Goal: Task Accomplishment & Management: Use online tool/utility

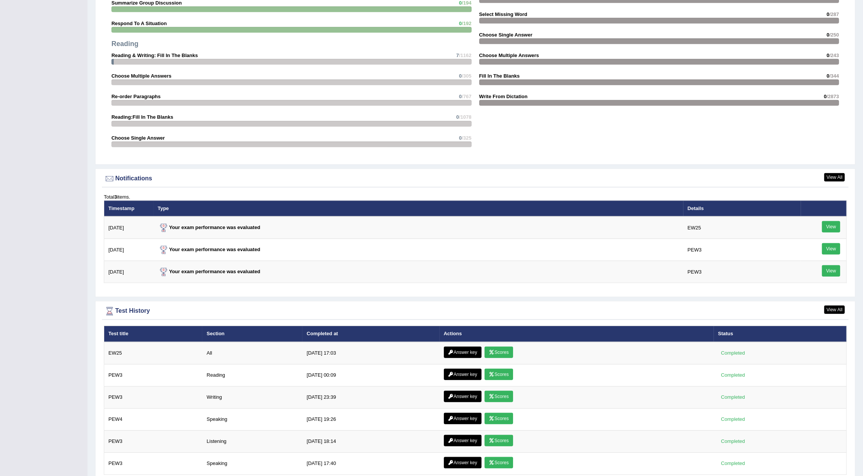
scroll to position [799, 0]
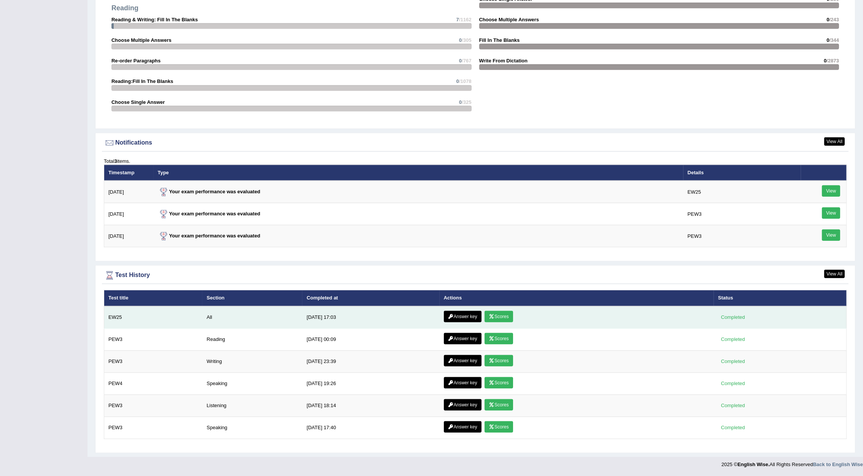
click at [494, 317] on link "Scores" at bounding box center [499, 316] width 28 height 11
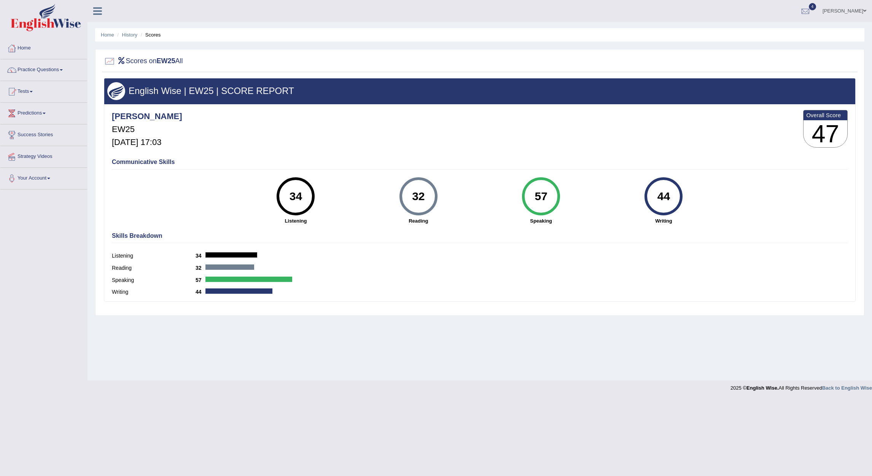
click at [30, 50] on link "Home" at bounding box center [43, 47] width 87 height 19
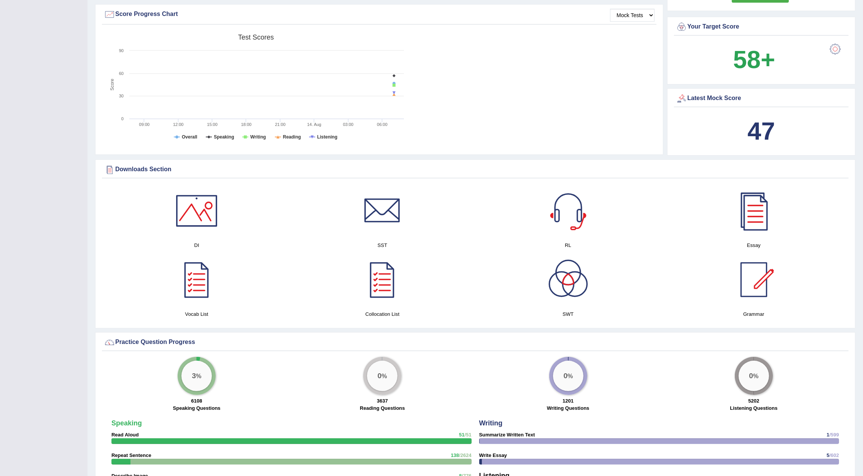
scroll to position [799, 0]
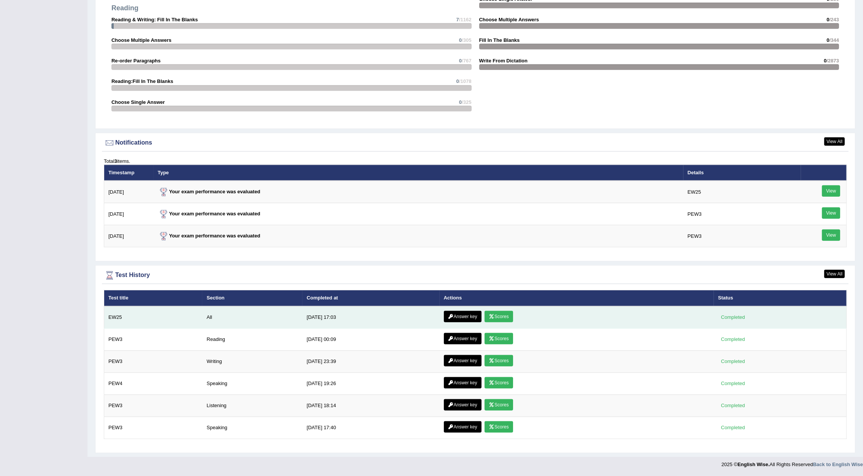
click at [454, 313] on link "Answer key" at bounding box center [463, 316] width 38 height 11
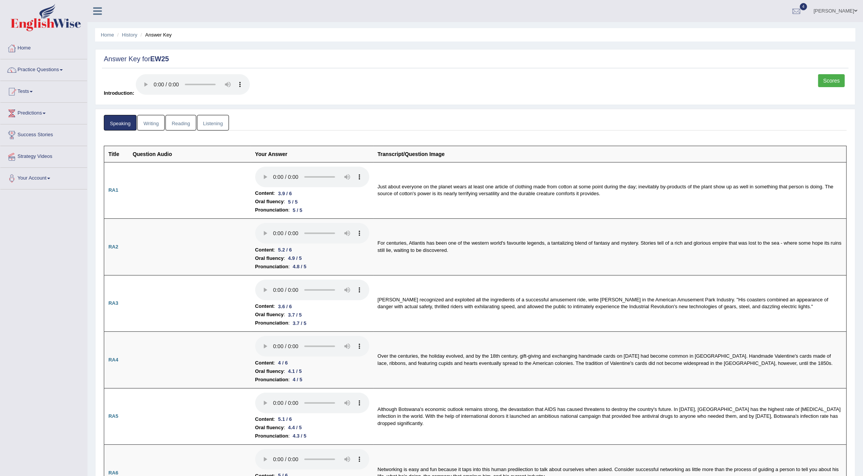
click at [150, 125] on link "Writing" at bounding box center [150, 123] width 27 height 16
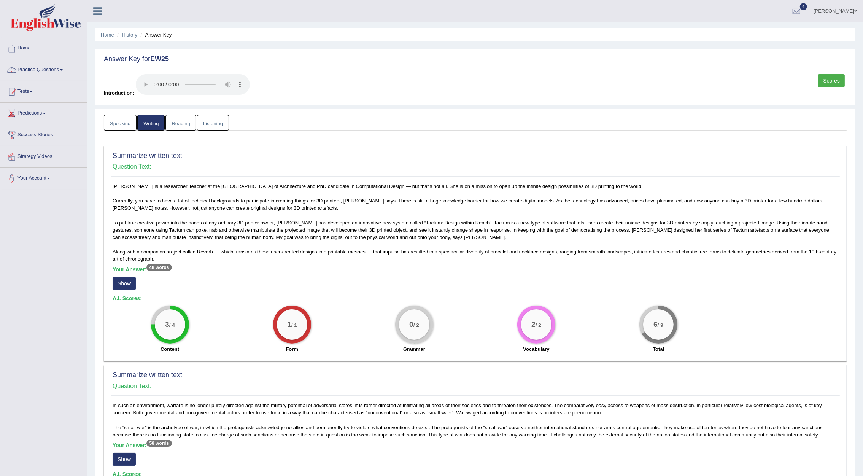
click at [129, 284] on button "Show" at bounding box center [124, 283] width 23 height 13
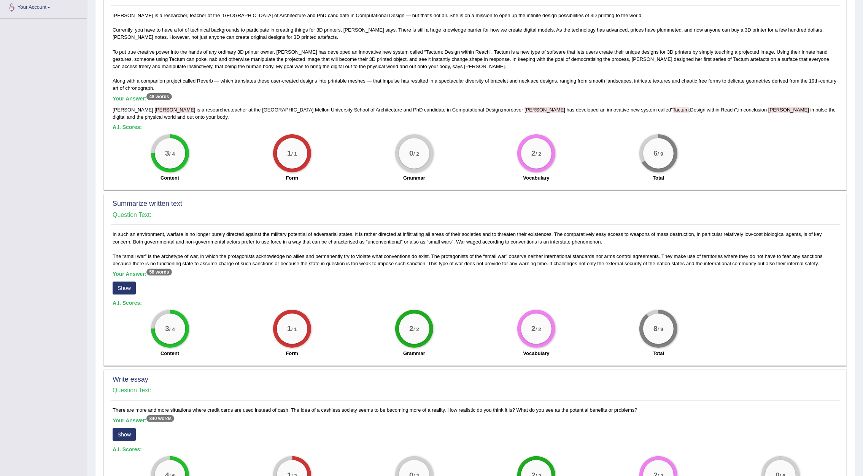
scroll to position [285, 0]
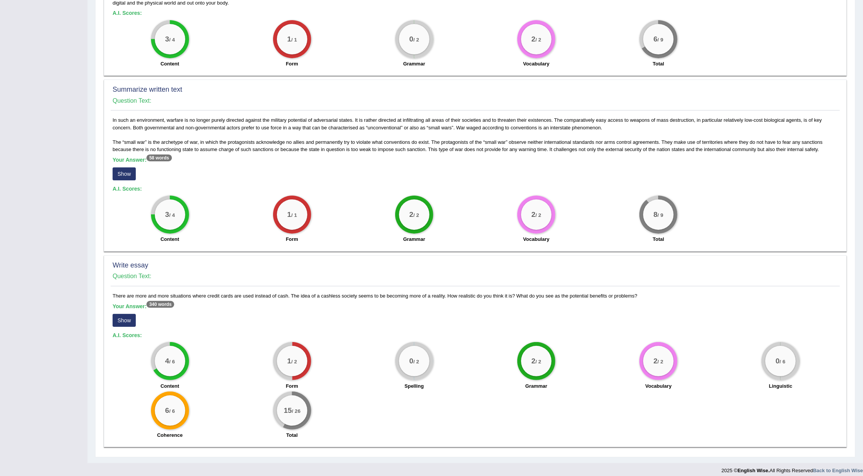
click at [124, 314] on button "Show" at bounding box center [124, 320] width 23 height 13
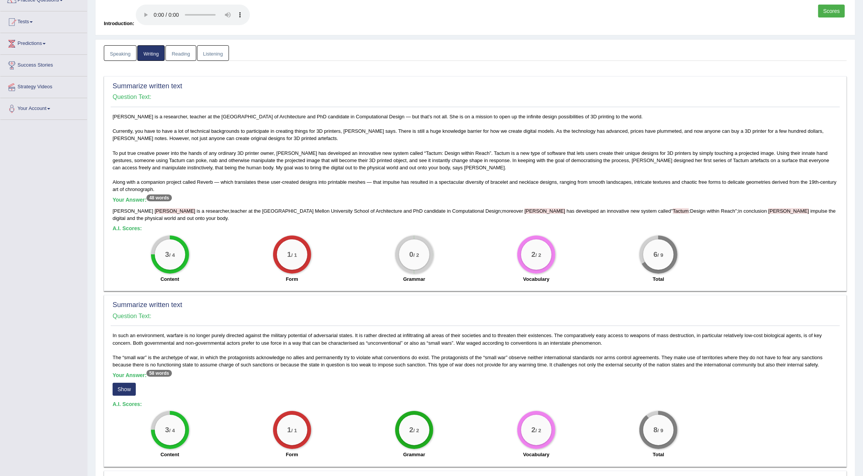
scroll to position [0, 0]
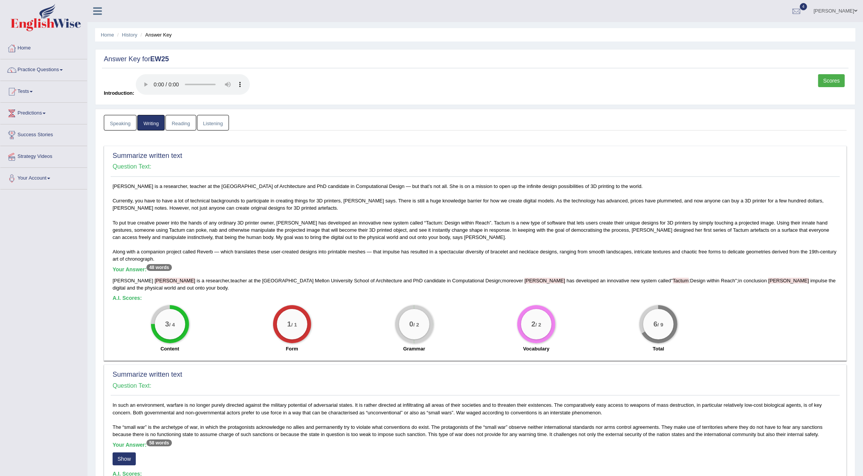
click at [177, 125] on link "Reading" at bounding box center [181, 123] width 30 height 16
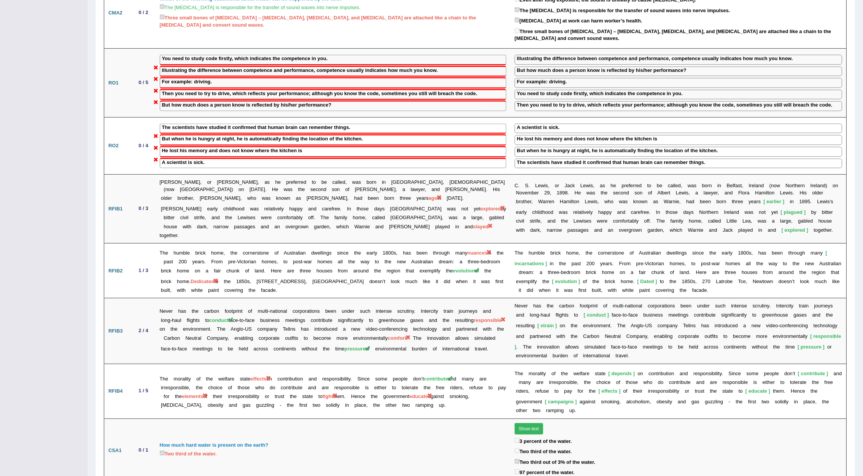
scroll to position [856, 0]
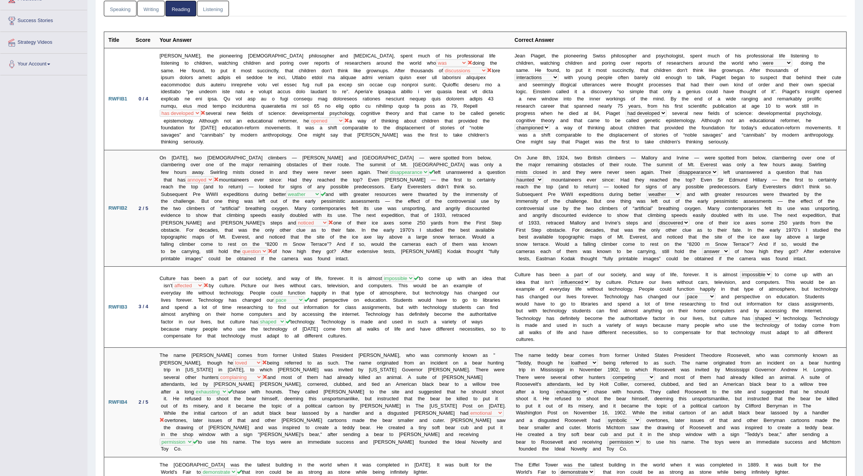
scroll to position [0, 0]
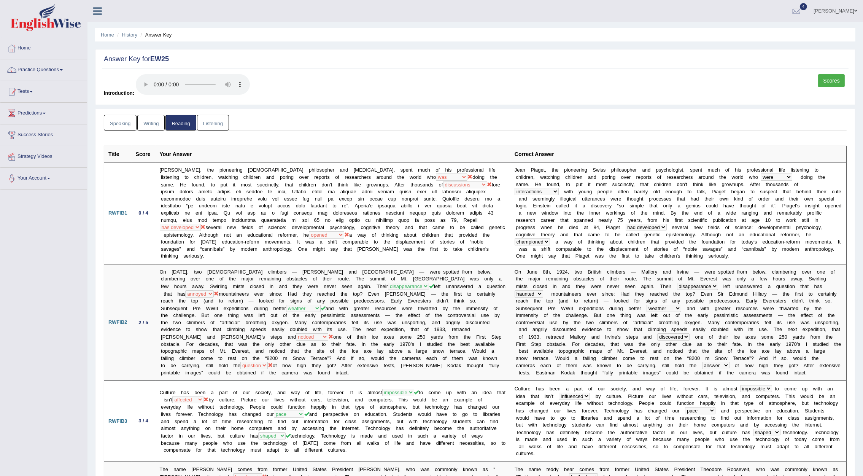
click at [217, 123] on link "Listening" at bounding box center [213, 123] width 32 height 16
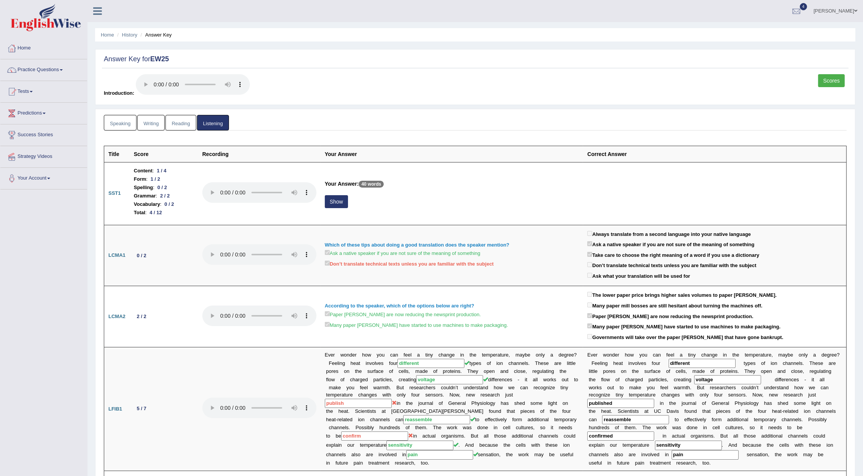
click at [184, 123] on link "Reading" at bounding box center [181, 123] width 30 height 16
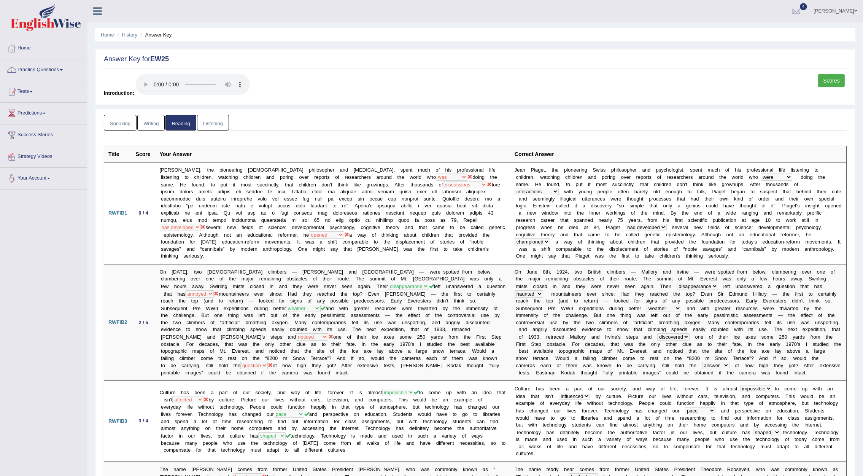
click at [831, 77] on link "Scores" at bounding box center [831, 80] width 27 height 13
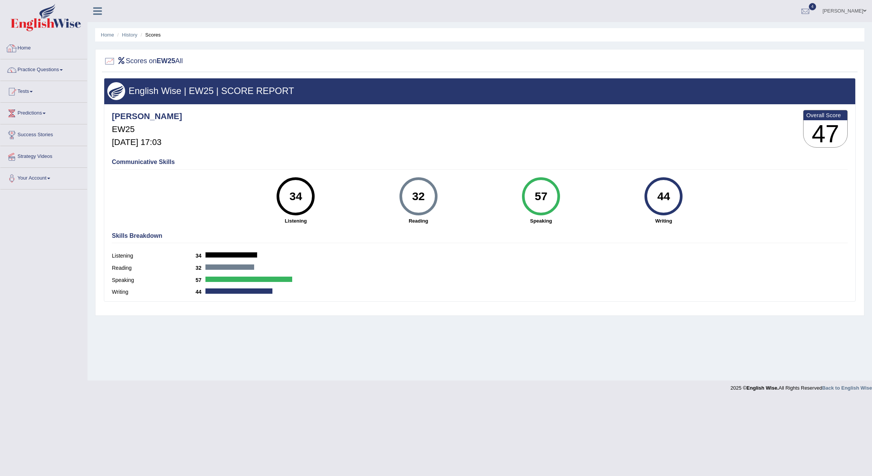
click at [30, 48] on link "Home" at bounding box center [43, 47] width 87 height 19
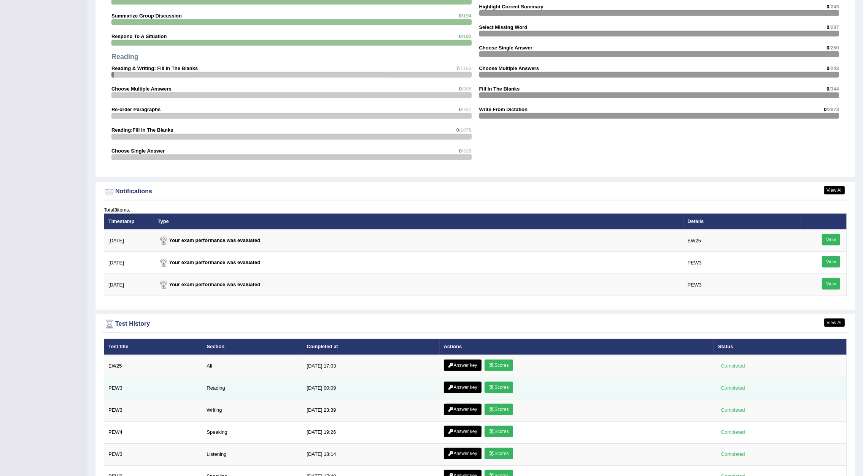
scroll to position [799, 0]
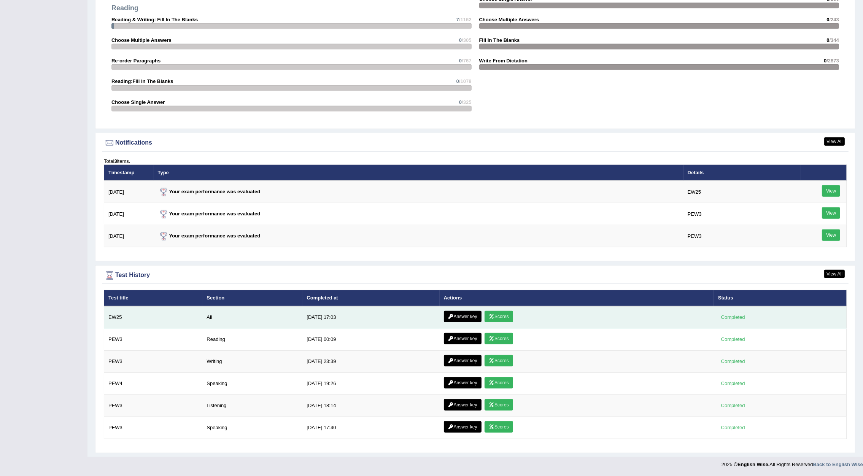
click at [497, 313] on link "Scores" at bounding box center [499, 316] width 28 height 11
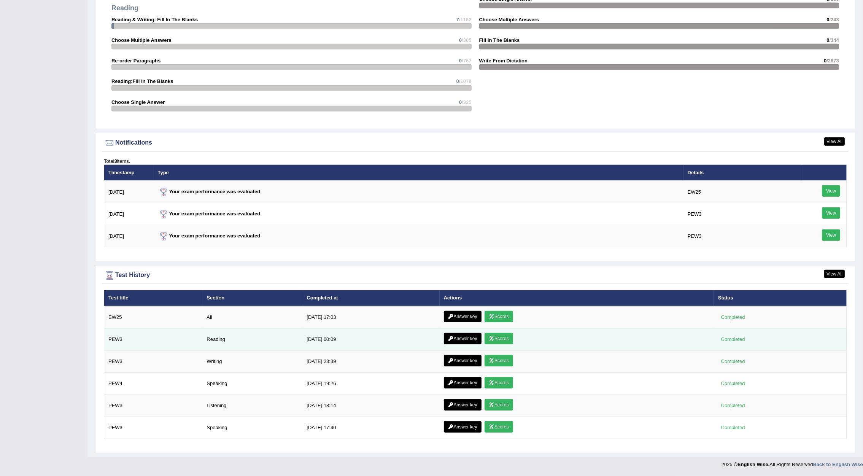
click at [502, 338] on link "Scores" at bounding box center [499, 338] width 28 height 11
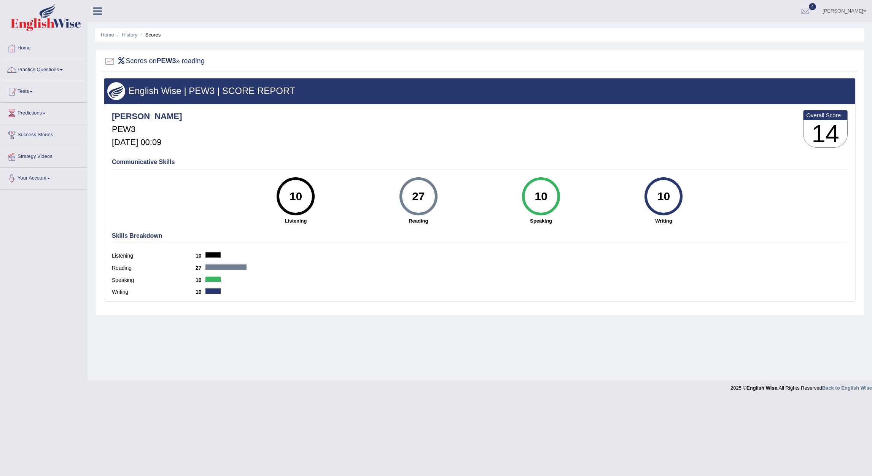
drag, startPoint x: 302, startPoint y: 195, endPoint x: 275, endPoint y: 194, distance: 27.0
click at [275, 194] on div "10 Listening" at bounding box center [295, 200] width 123 height 47
drag, startPoint x: 275, startPoint y: 194, endPoint x: 369, endPoint y: 262, distance: 115.6
click div "Listening 10"
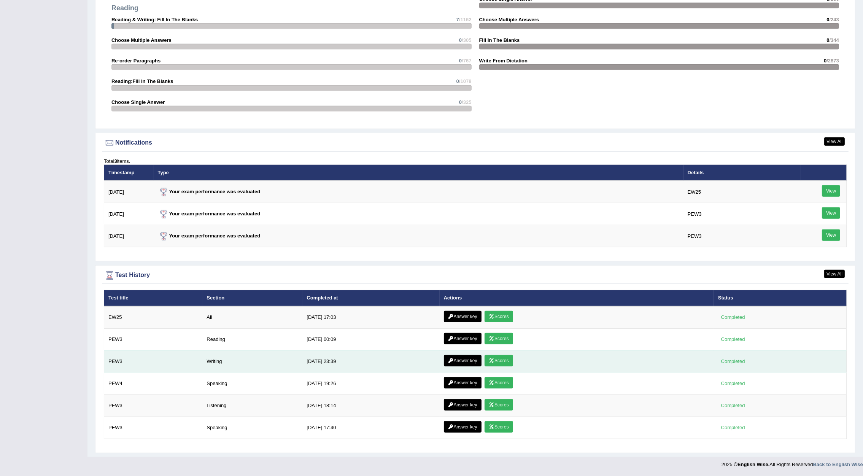
click at [500, 360] on link "Scores" at bounding box center [499, 360] width 28 height 11
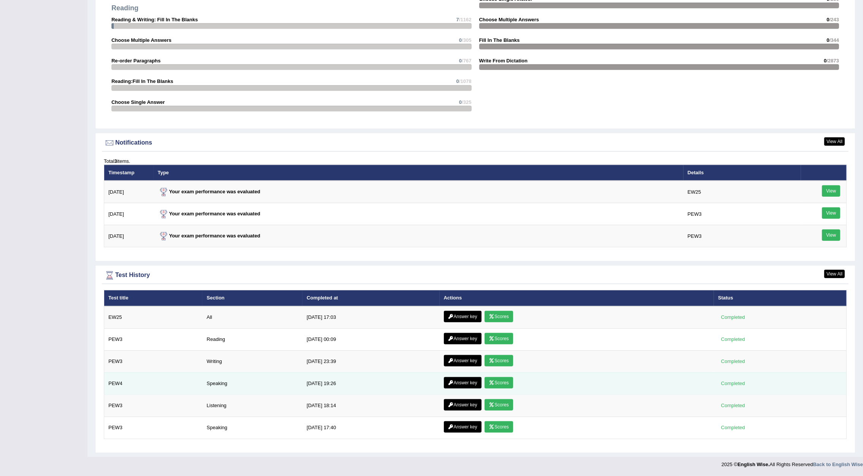
click at [503, 384] on link "Scores" at bounding box center [499, 382] width 28 height 11
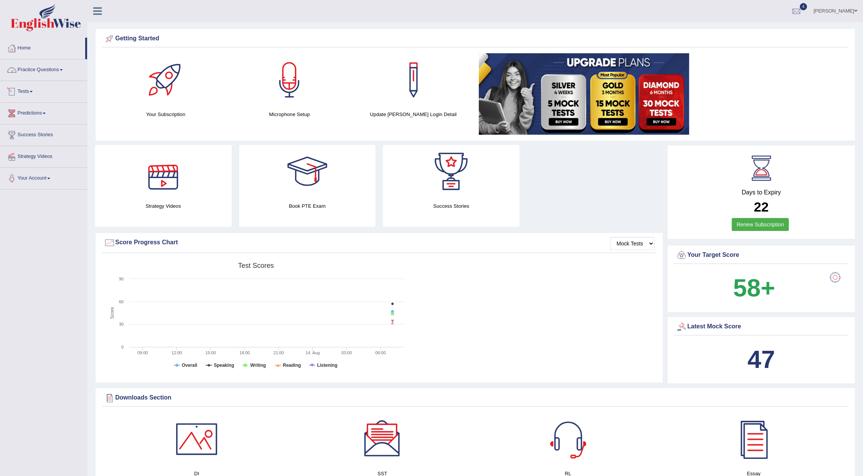
click at [61, 76] on link "Practice Questions" at bounding box center [43, 68] width 87 height 19
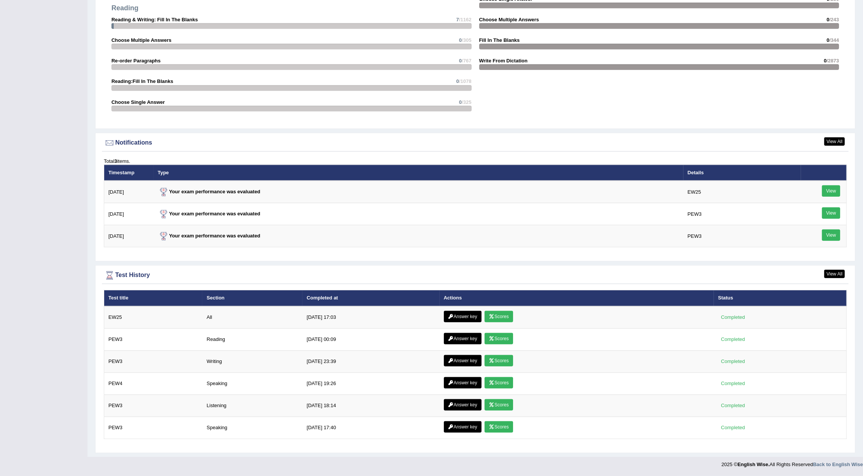
scroll to position [799, 0]
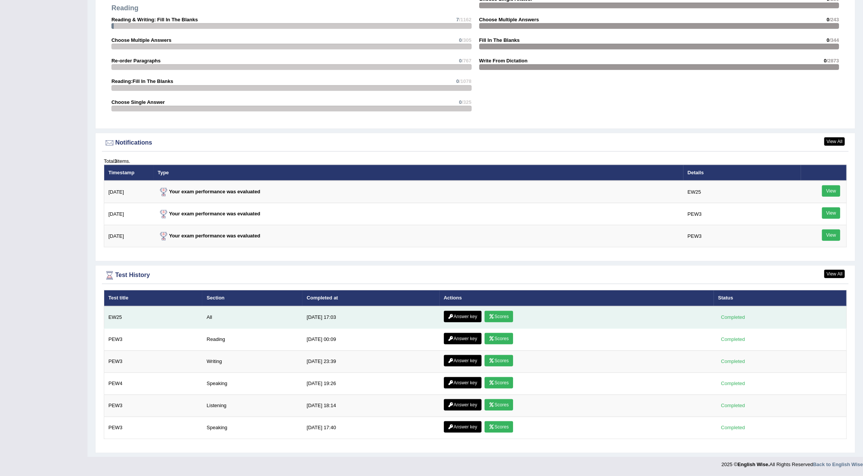
click at [462, 314] on link "Answer key" at bounding box center [463, 316] width 38 height 11
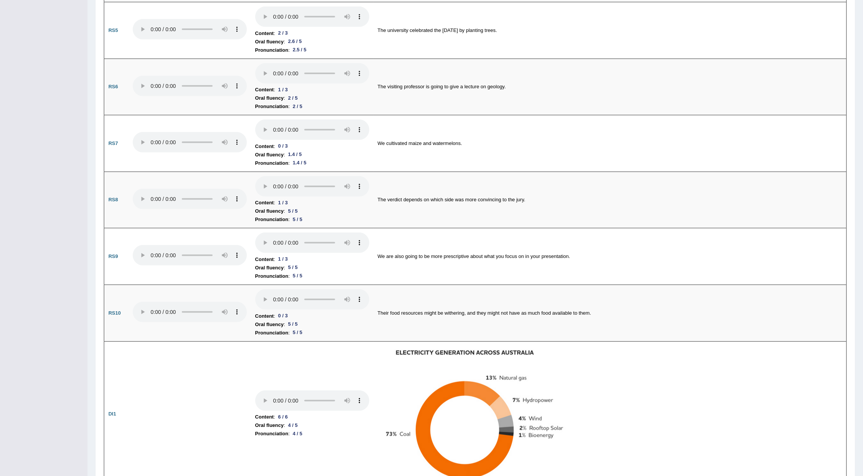
scroll to position [33, 0]
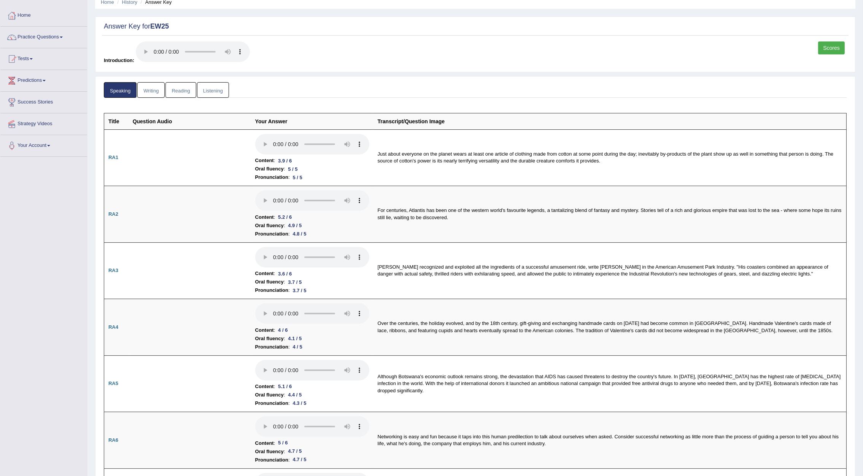
click at [150, 91] on link "Writing" at bounding box center [150, 90] width 27 height 16
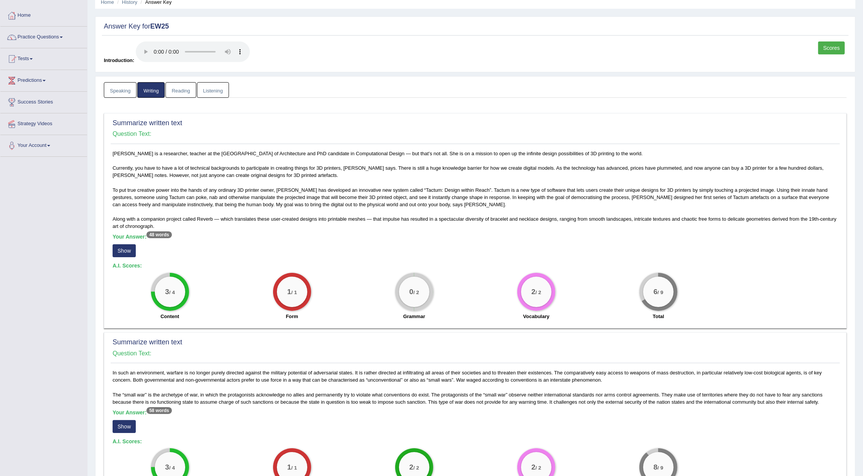
scroll to position [90, 0]
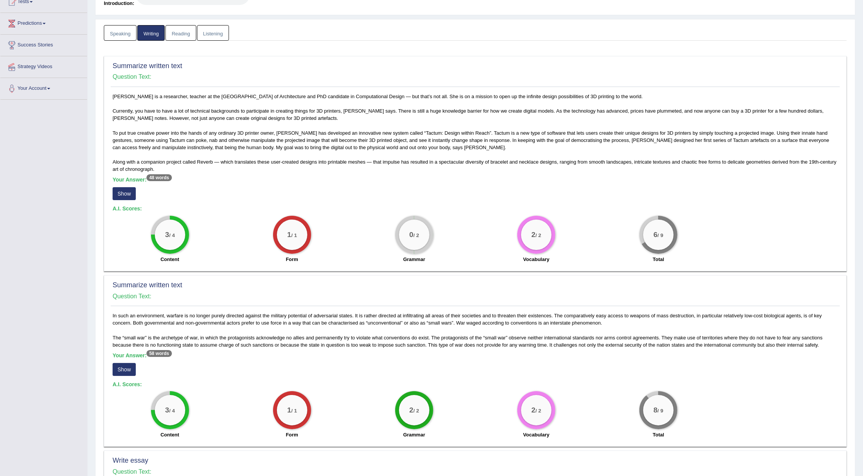
click at [124, 192] on button "Show" at bounding box center [124, 193] width 23 height 13
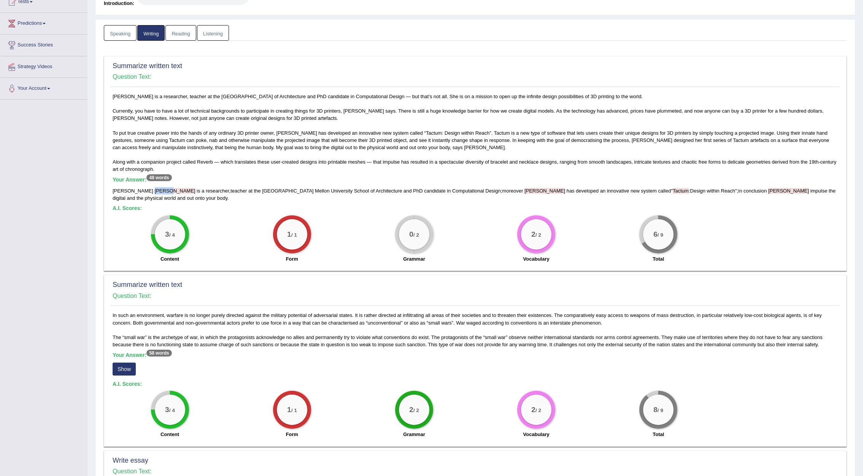
drag, startPoint x: 135, startPoint y: 190, endPoint x: 151, endPoint y: 190, distance: 16.4
click at [151, 190] on div "Madeline Gannon is a researcher , teacher at the Cambridge Mellon University Sc…" at bounding box center [476, 194] width 726 height 14
drag, startPoint x: 151, startPoint y: 190, endPoint x: 143, endPoint y: 99, distance: 91.7
click at [143, 99] on div "Madeline Gannon is a researcher, teacher at the Carnegie Mellon University Scho…" at bounding box center [475, 180] width 729 height 174
drag, startPoint x: 401, startPoint y: 131, endPoint x: 416, endPoint y: 131, distance: 15.2
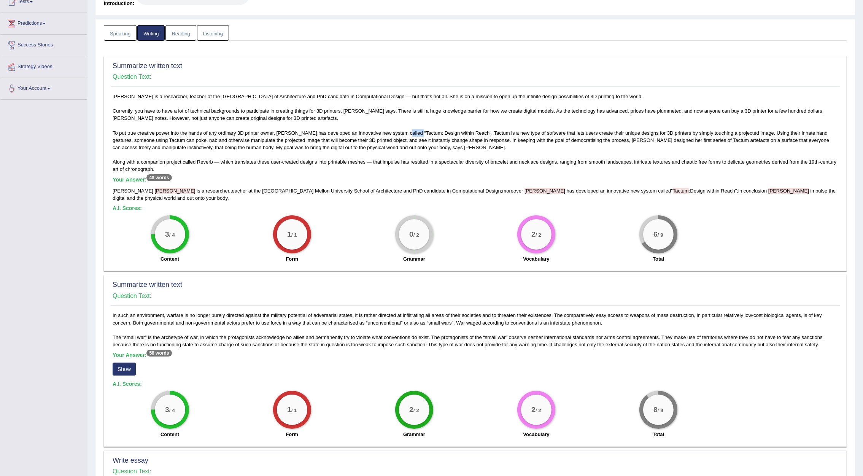
click at [416, 131] on div "Madeline Gannon is a researcher, teacher at the Carnegie Mellon University Scho…" at bounding box center [475, 180] width 729 height 174
click at [615, 185] on div "Your Answer: 48 words Madeline Gannon is a researcher , teacher at the Cambridg…" at bounding box center [476, 189] width 726 height 25
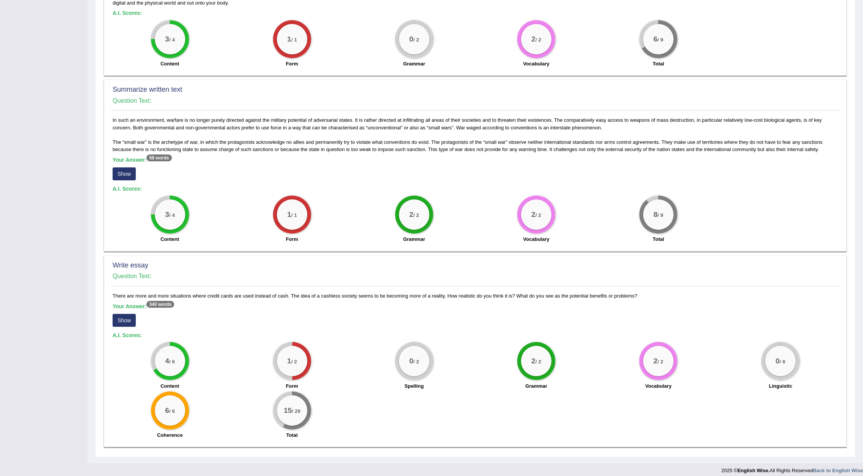
scroll to position [228, 0]
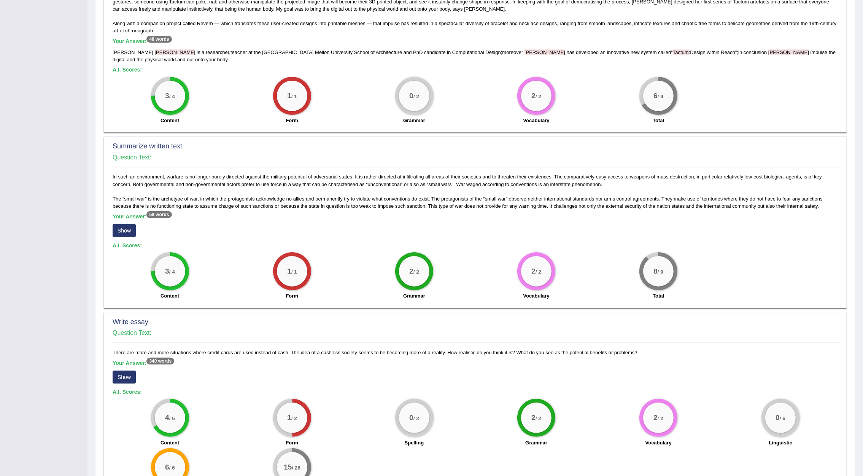
click at [131, 224] on button "Show" at bounding box center [124, 230] width 23 height 13
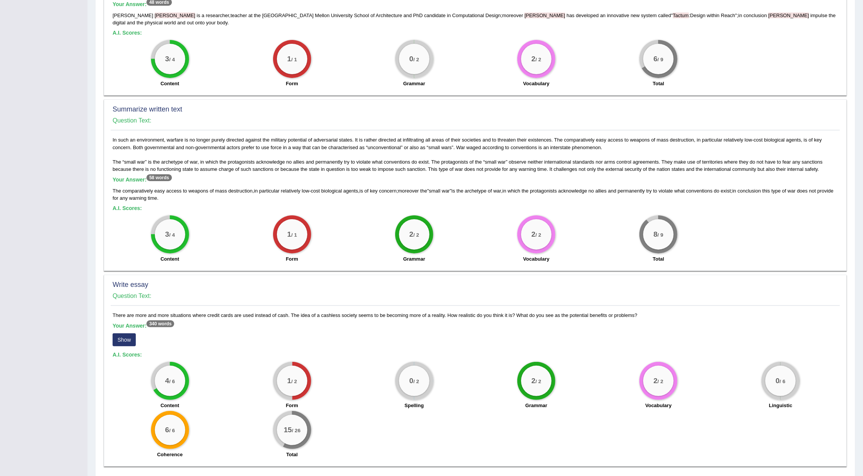
scroll to position [285, 0]
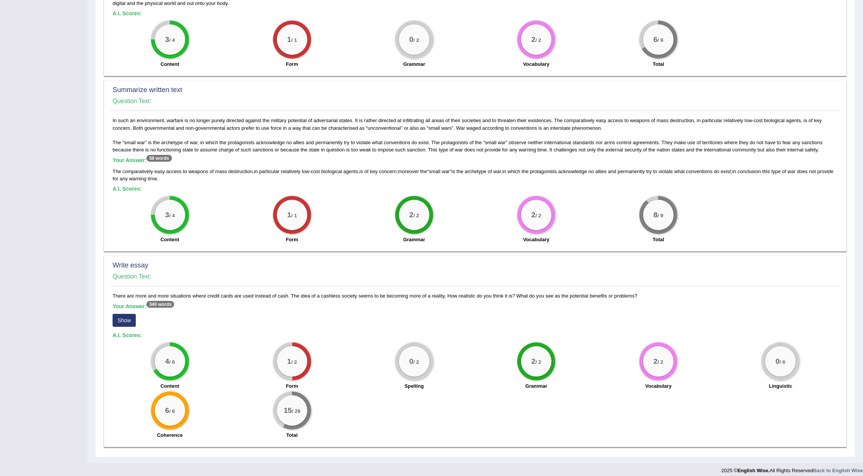
click at [127, 314] on button "Show" at bounding box center [124, 320] width 23 height 13
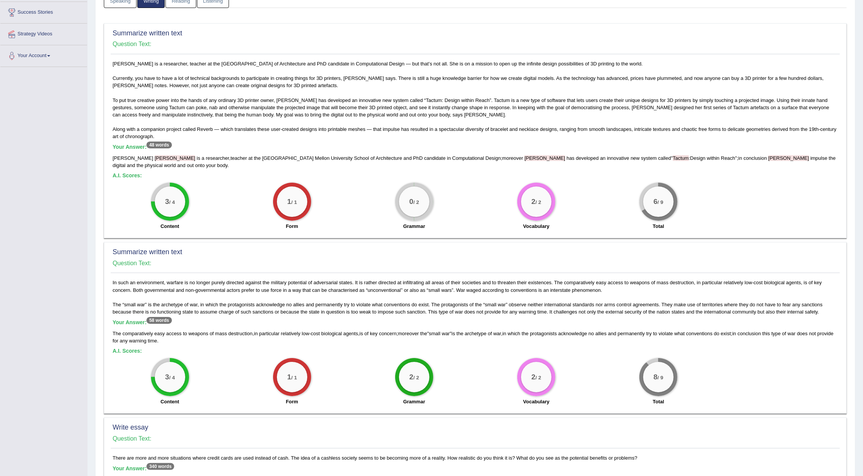
scroll to position [0, 0]
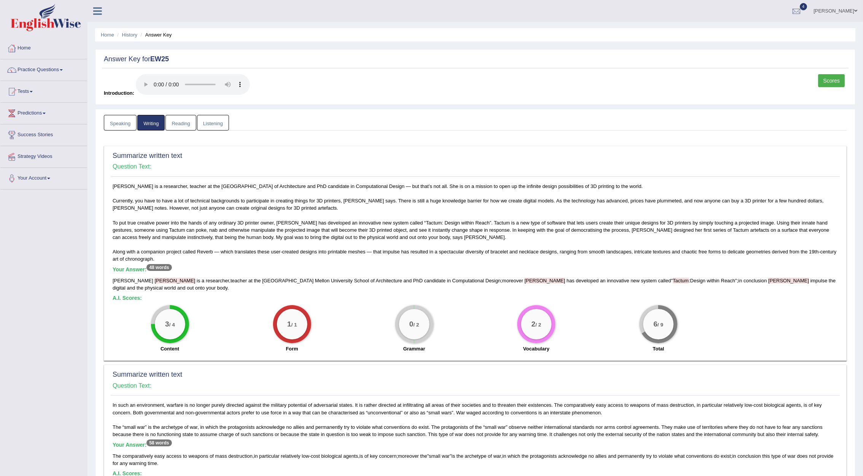
click at [183, 121] on link "Reading" at bounding box center [181, 123] width 30 height 16
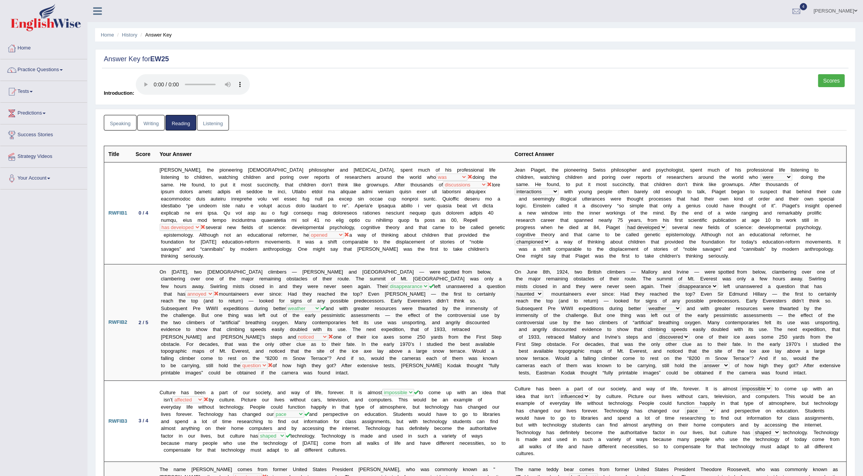
click at [216, 119] on link "Listening" at bounding box center [213, 123] width 32 height 16
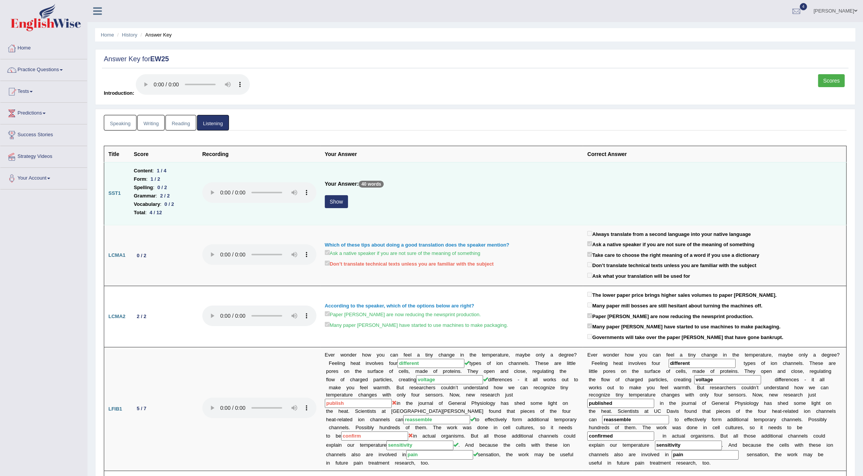
click at [341, 200] on button "Show" at bounding box center [336, 201] width 23 height 13
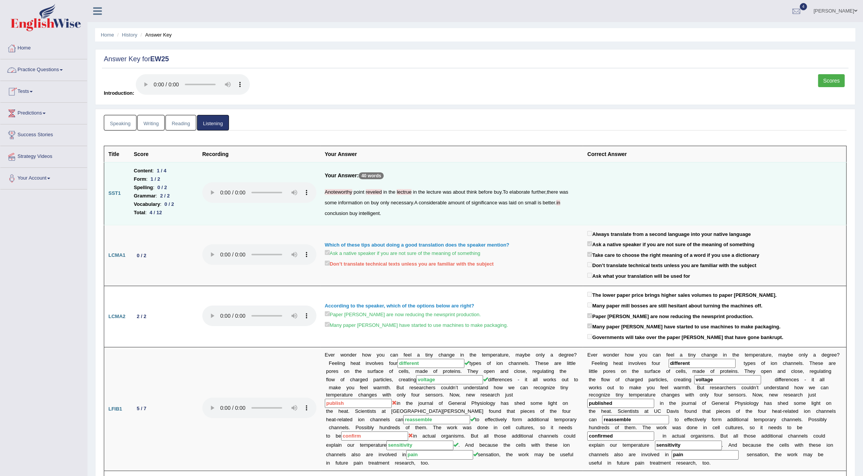
click at [41, 71] on link "Practice Questions" at bounding box center [43, 68] width 87 height 19
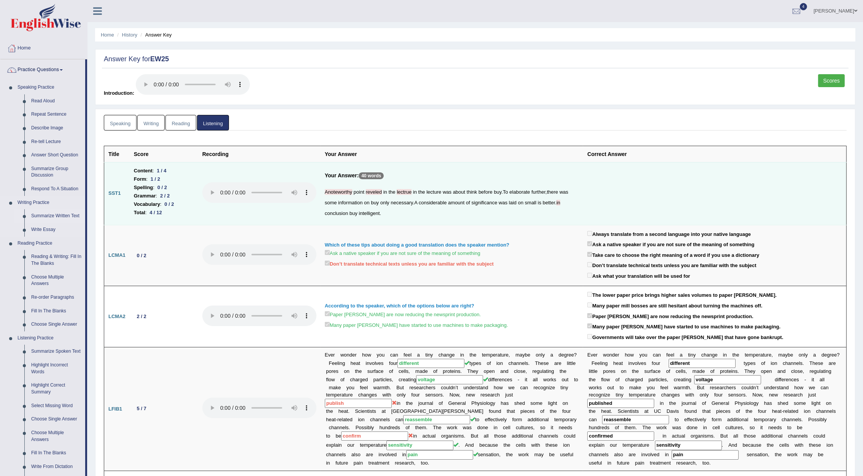
click at [52, 217] on link "Summarize Written Text" at bounding box center [56, 216] width 57 height 14
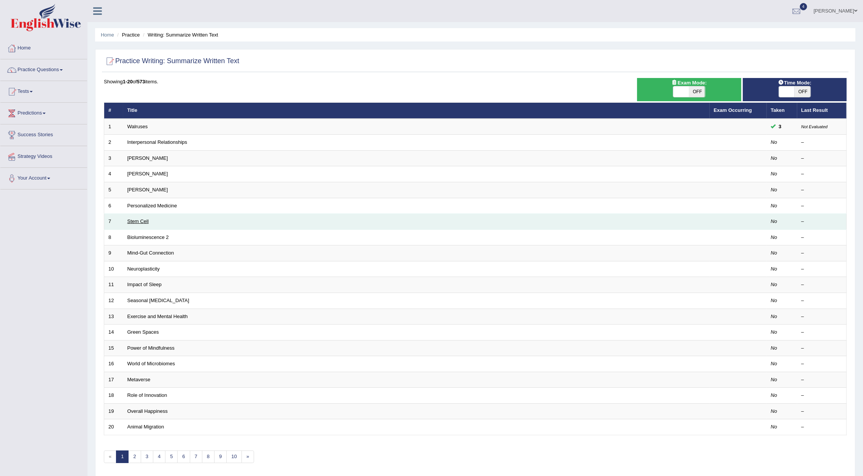
click at [142, 223] on link "Stem Cell" at bounding box center [137, 221] width 21 height 6
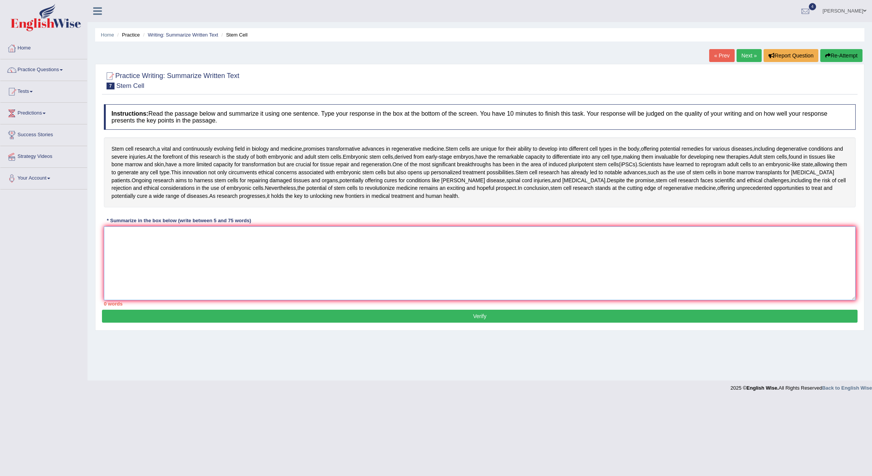
click at [204, 251] on textarea at bounding box center [480, 263] width 752 height 74
type textarea "s"
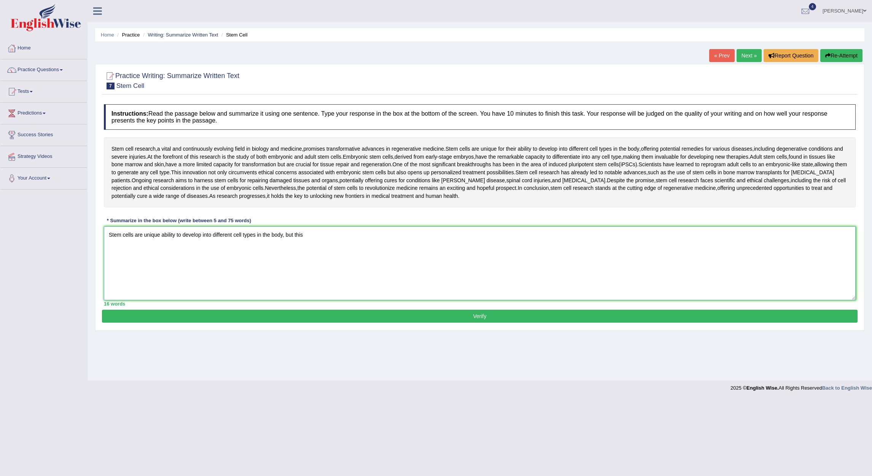
click at [316, 235] on textarea "Stem cells are unique ability to develop into different cell types in the body,…" at bounding box center [480, 263] width 752 height 74
click at [104, 262] on textarea "Stem cells are unique ability to develop into different cell types in the body,…" at bounding box center [480, 263] width 752 height 74
click at [282, 234] on textarea "Stem cells are unique ability to develop into different cell types in the body,…" at bounding box center [480, 263] width 752 height 74
click at [187, 180] on span "aims" at bounding box center [180, 181] width 11 height 8
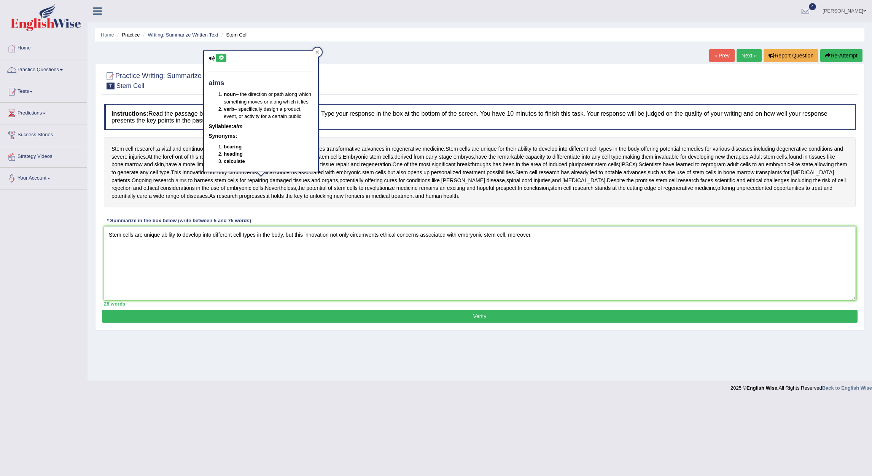
click at [236, 194] on span "research" at bounding box center [227, 196] width 21 height 8
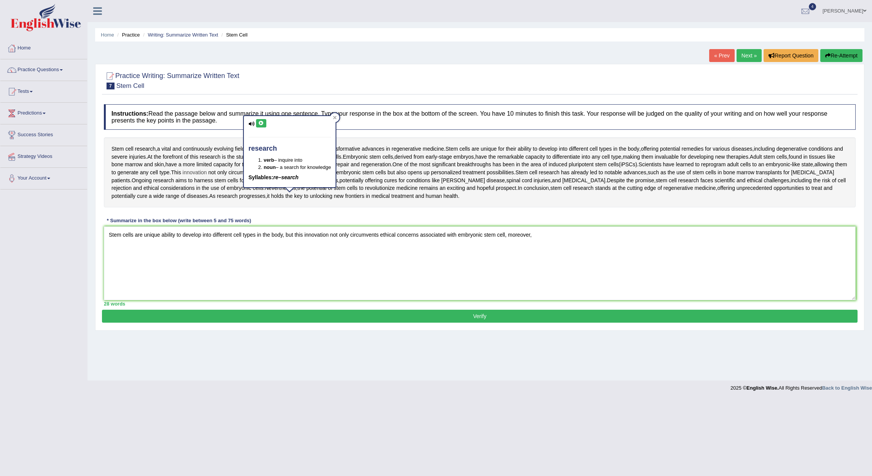
click at [207, 174] on span "innovation" at bounding box center [195, 173] width 24 height 8
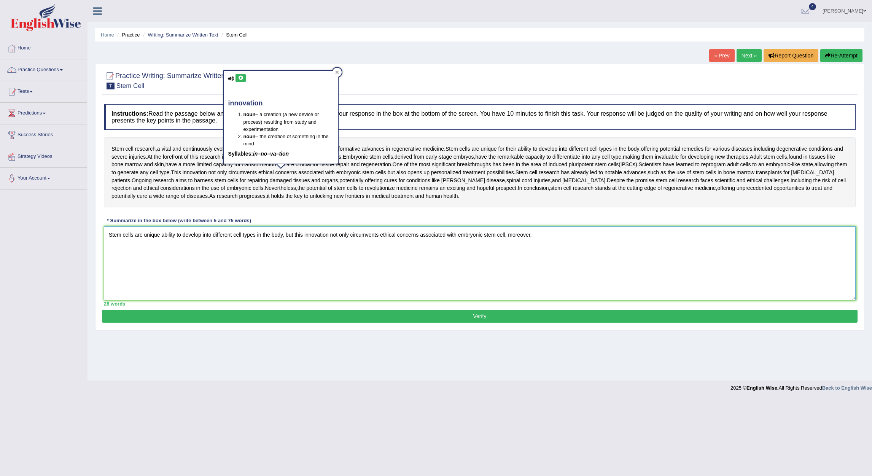
click at [554, 239] on textarea "Stem cells are unique ability to develop into different cell types in the body,…" at bounding box center [480, 263] width 752 height 74
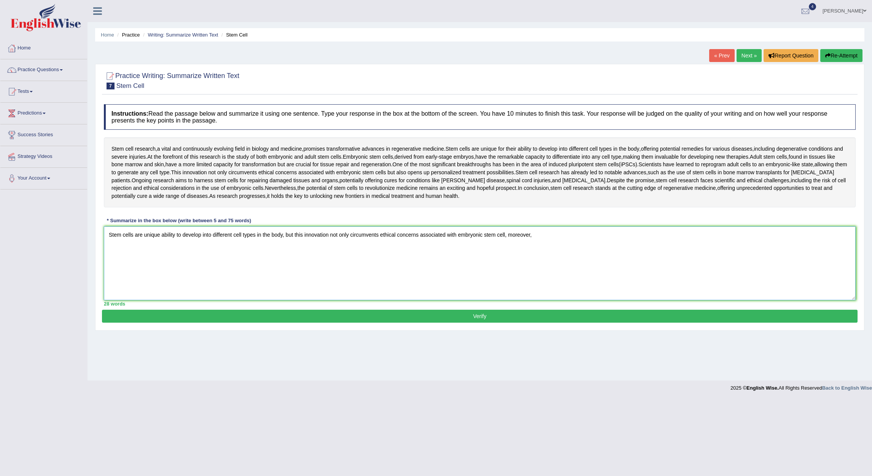
click at [283, 238] on textarea "Stem cells are unique ability to develop into different cell types in the body,…" at bounding box center [480, 263] width 752 height 74
click at [622, 238] on textarea "Stem cells are unique ability to develop into different cell types in the body,…" at bounding box center [480, 263] width 752 height 74
click at [670, 233] on textarea "Stem cells are unique ability to develop into different cell types in the body,…" at bounding box center [480, 263] width 752 height 74
click at [623, 235] on textarea "Stem cells are unique ability to develop into different cell types in the body,…" at bounding box center [480, 263] width 752 height 74
click at [781, 234] on textarea "Stem cells are unique ability to develop into different cell types in the body,…" at bounding box center [480, 263] width 752 height 74
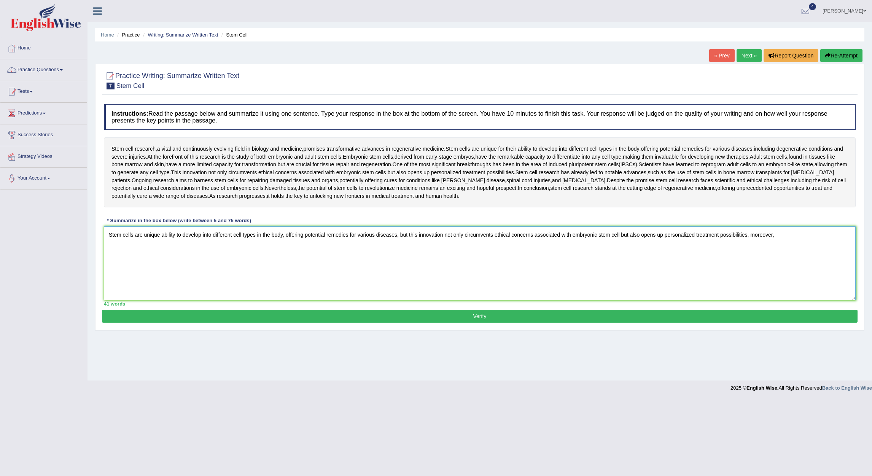
click at [405, 236] on textarea "Stem cells are unique ability to develop into different cell types in the body,…" at bounding box center [480, 263] width 752 height 74
click at [406, 238] on textarea "Stem cells are unique ability to develop into different cell types in the body,…" at bounding box center [480, 263] width 752 height 74
drag, startPoint x: 408, startPoint y: 235, endPoint x: 401, endPoint y: 235, distance: 7.2
click at [401, 235] on textarea "Stem cells are unique ability to develop into different cell types in the body,…" at bounding box center [480, 263] width 752 height 74
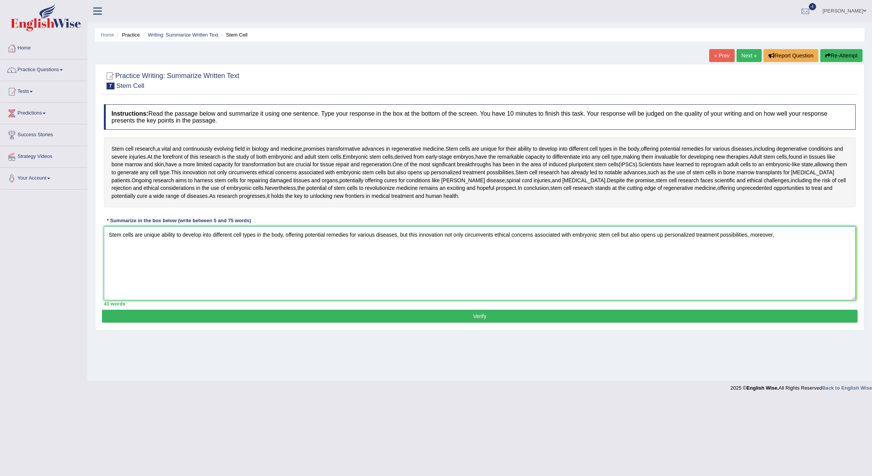
click at [629, 236] on textarea "Stem cells are unique ability to develop into different cell types in the body,…" at bounding box center [480, 263] width 752 height 74
click at [784, 236] on textarea "Stem cells are unique ability to develop into different cell types in the body,…" at bounding box center [480, 263] width 752 height 74
click at [728, 234] on textarea "Stem cells are unique ability to develop into different cell types in the body,…" at bounding box center [480, 263] width 752 height 74
click at [804, 237] on textarea "Stem cells are unique ability to develop into different cell types in the body,…" at bounding box center [480, 263] width 752 height 74
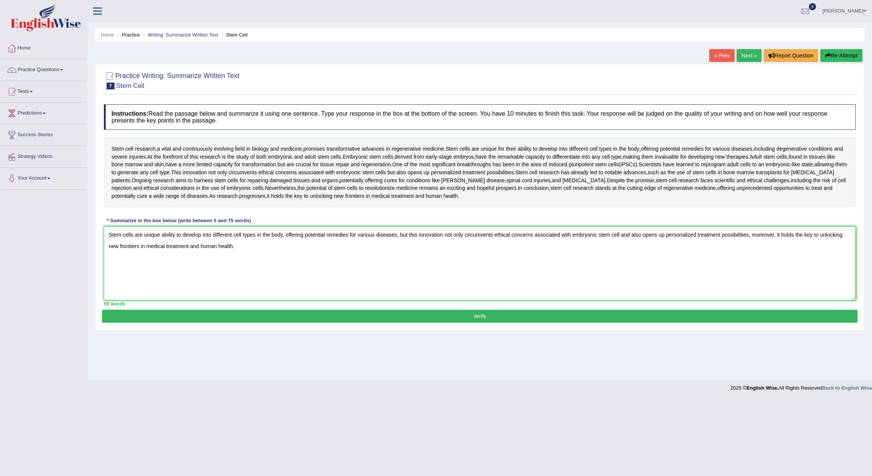
drag, startPoint x: 624, startPoint y: 235, endPoint x: 631, endPoint y: 235, distance: 6.8
click at [631, 235] on textarea "Stem cells are unique ability to develop into different cell types in the body,…" at bounding box center [480, 263] width 752 height 74
click at [238, 245] on textarea "Stem cells are unique ability to develop into different cell types in the body,…" at bounding box center [480, 263] width 752 height 74
click at [779, 236] on textarea "Stem cells are unique ability to develop into different cell types in the body,…" at bounding box center [480, 263] width 752 height 74
click at [316, 247] on textarea "Stem cells are unique ability to develop into different cell types in the body,…" at bounding box center [480, 263] width 752 height 74
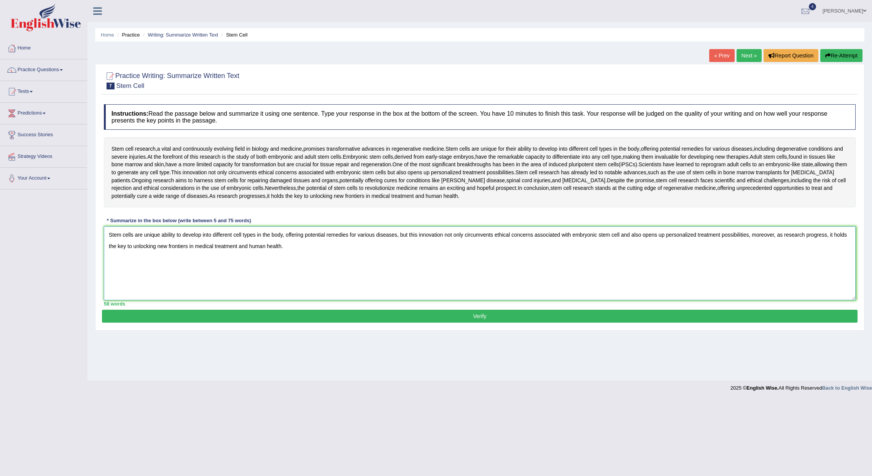
click at [401, 235] on textarea "Stem cells are unique ability to develop into different cell types in the body,…" at bounding box center [480, 263] width 752 height 74
click at [631, 235] on textarea "Stem cells are unique ability to develop into different cell types in the body,…" at bounding box center [480, 263] width 752 height 74
click at [405, 236] on textarea "Stem cells are unique ability to develop into different cell types in the body,…" at bounding box center [480, 263] width 752 height 74
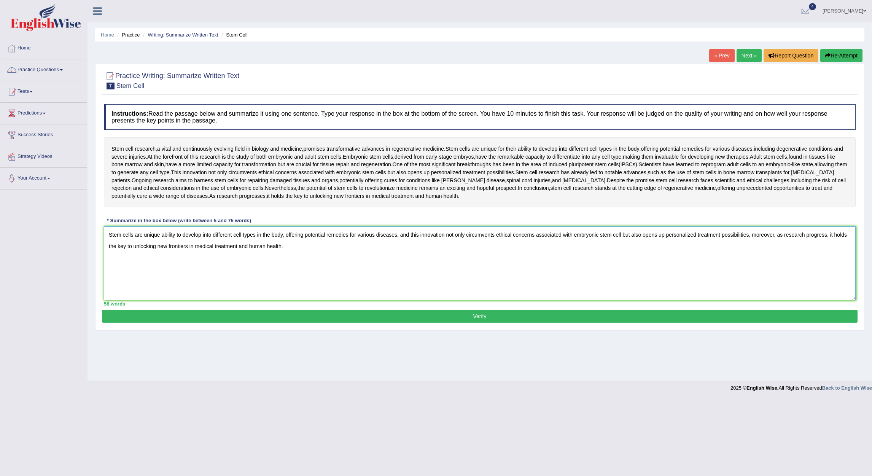
click at [405, 236] on textarea "Stem cells are unique ability to develop into different cell types in the body,…" at bounding box center [480, 263] width 752 height 74
click at [629, 235] on textarea "Stem cells are unique ability to develop into different cell types in the body,…" at bounding box center [480, 263] width 752 height 74
click at [837, 241] on textarea "Stem cells are unique ability to develop into different cell types in the body,…" at bounding box center [480, 263] width 752 height 74
click at [828, 236] on textarea "Stem cells are unique ability to develop into different cell types in the body,…" at bounding box center [480, 263] width 752 height 74
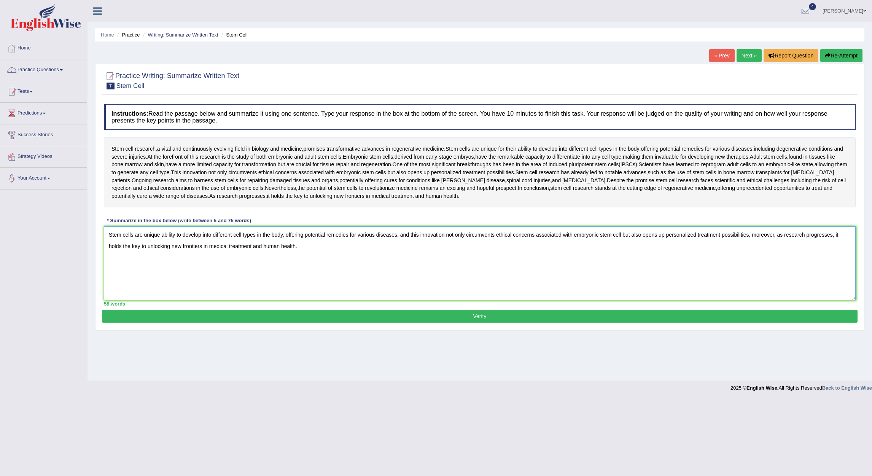
type textarea "Stem cells are unique ability to develop into different cell types in the body,…"
click at [472, 321] on button "Verify" at bounding box center [480, 316] width 756 height 13
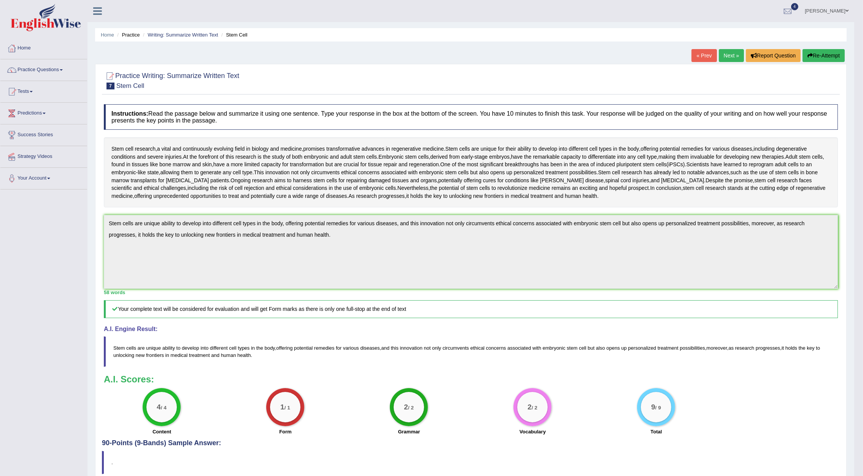
click at [726, 57] on link "Next »" at bounding box center [731, 55] width 25 height 13
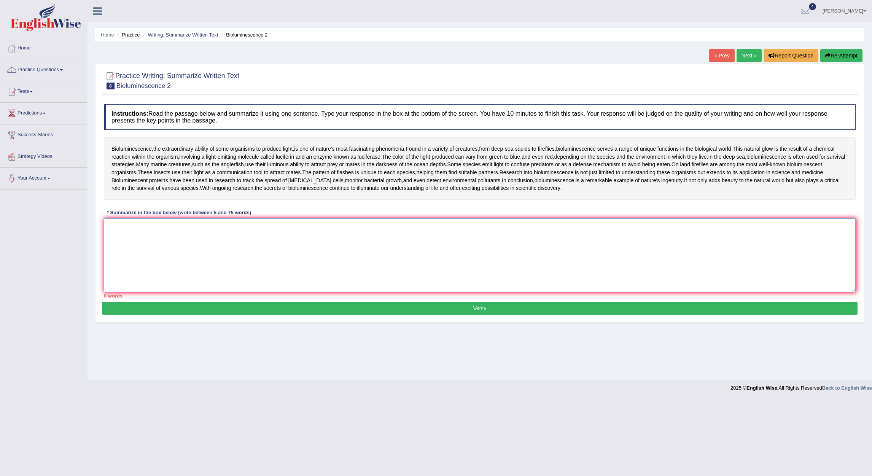
click at [173, 238] on textarea at bounding box center [480, 255] width 752 height 74
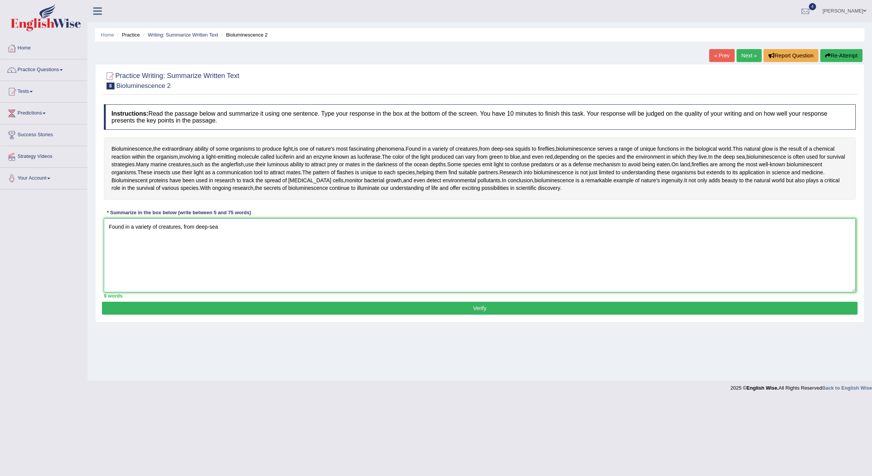
type textarea "Found in a variety of creatures, from deep-sea"
click at [716, 58] on link "« Prev" at bounding box center [721, 55] width 25 height 13
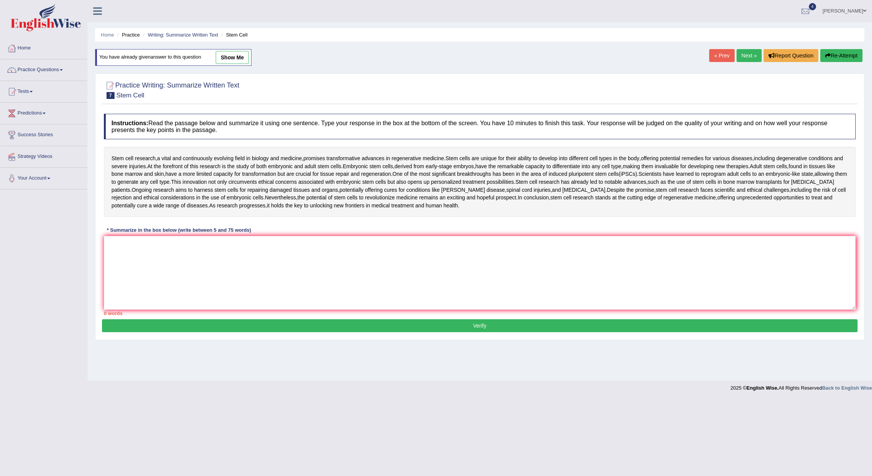
click at [223, 53] on link "show me" at bounding box center [232, 57] width 33 height 13
type textarea "Stem cells are unique ability to develop into different cell types in the body,…"
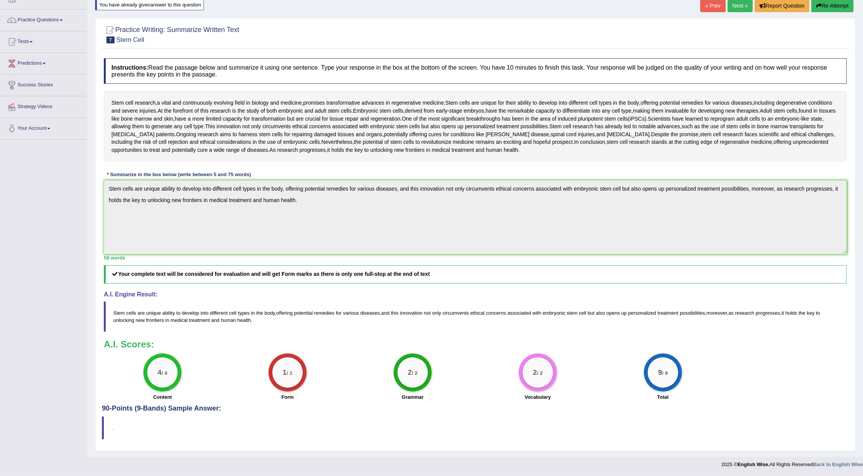
scroll to position [51, 0]
click at [98, 185] on div "Practice Writing: Summarize Written Text 7 Stem Cell Instructions: Read the pas…" at bounding box center [475, 234] width 761 height 433
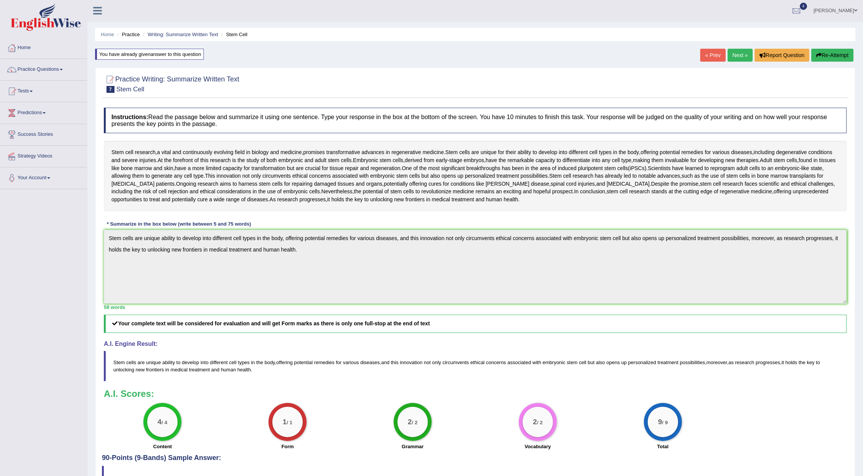
scroll to position [0, 0]
click at [56, 67] on link "Practice Questions" at bounding box center [43, 68] width 87 height 19
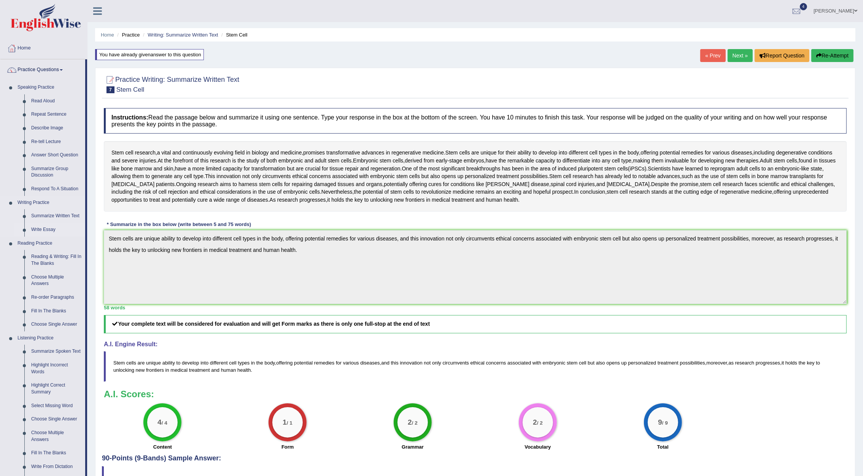
click at [46, 230] on link "Write Essay" at bounding box center [56, 230] width 57 height 14
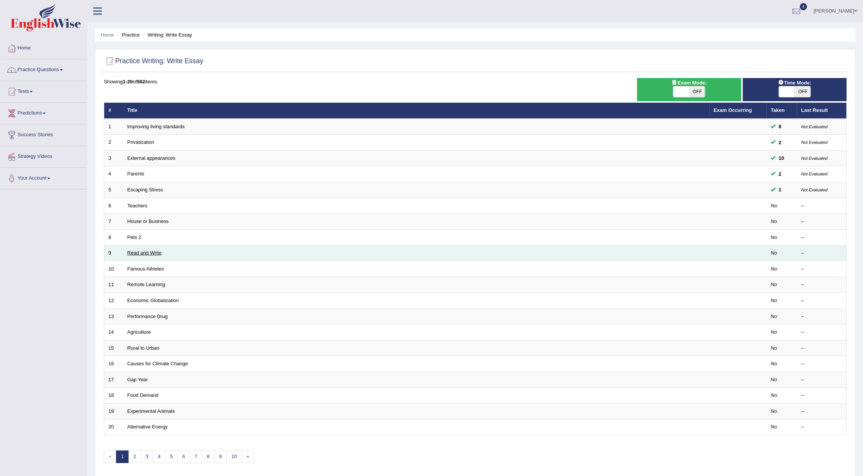
click at [147, 251] on link "Read and Write" at bounding box center [144, 253] width 34 height 6
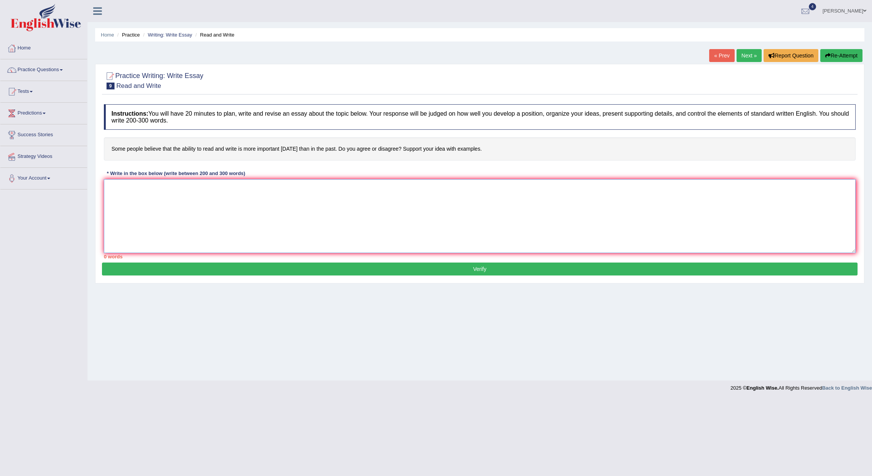
click at [178, 218] on textarea at bounding box center [480, 216] width 752 height 74
paste textarea "The increasing influence of [essay topic] on our lives has ignited numerous dis…"
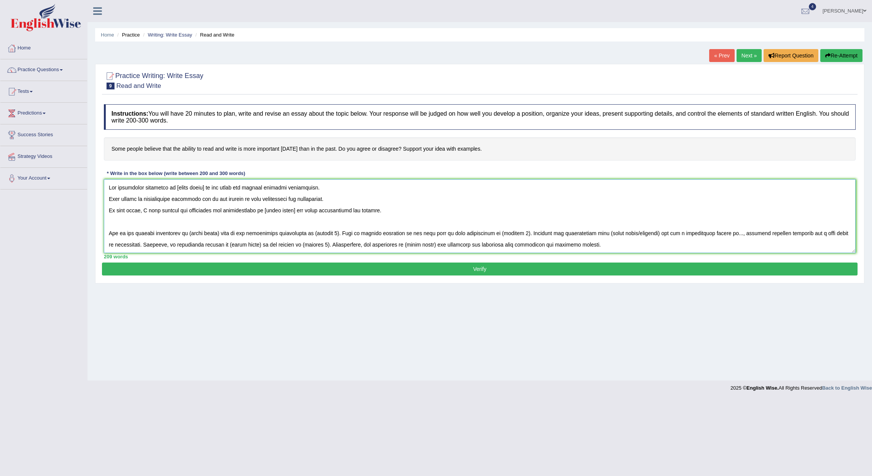
scroll to position [40, 0]
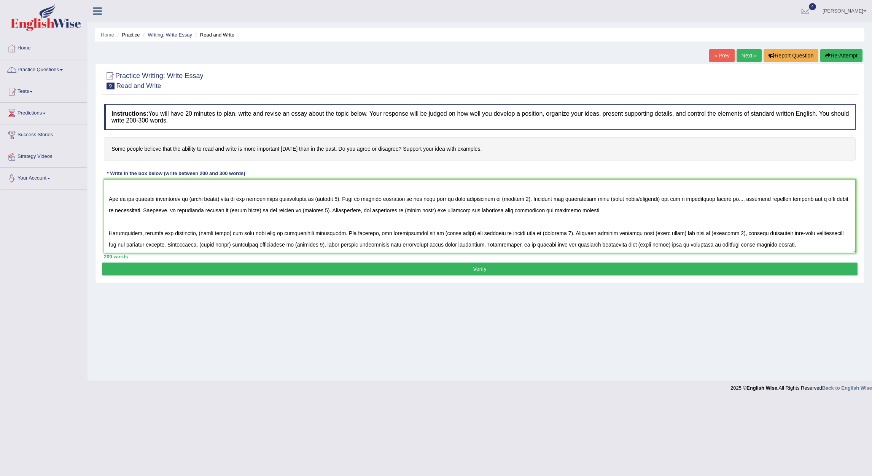
click at [229, 220] on textarea at bounding box center [480, 216] width 752 height 74
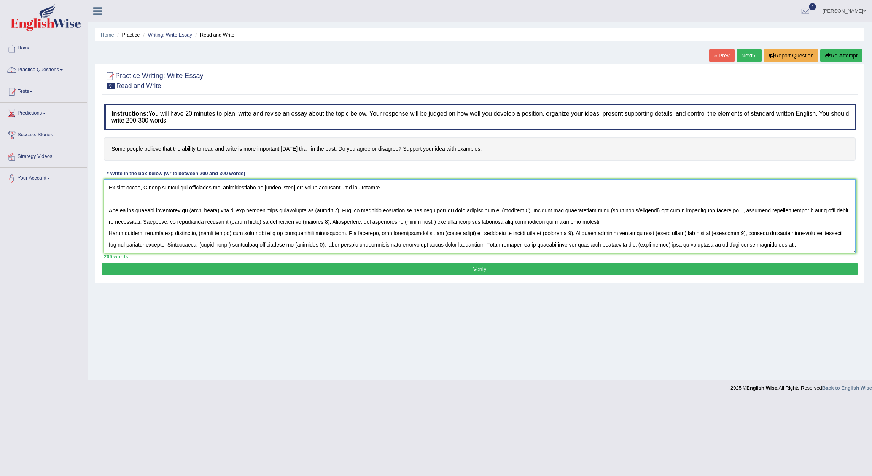
scroll to position [29, 0]
click at [182, 191] on textarea at bounding box center [480, 216] width 752 height 74
type textarea "The increasing influence of [essay topic] on our lives has ignited numerous dis…"
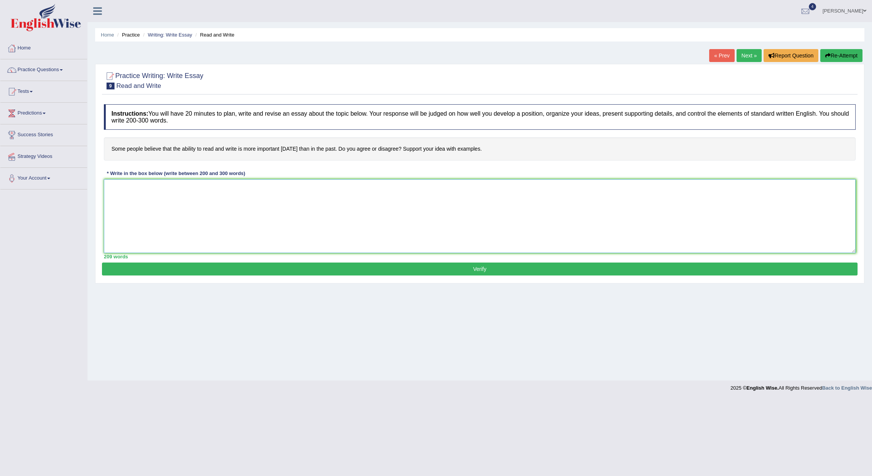
scroll to position [0, 0]
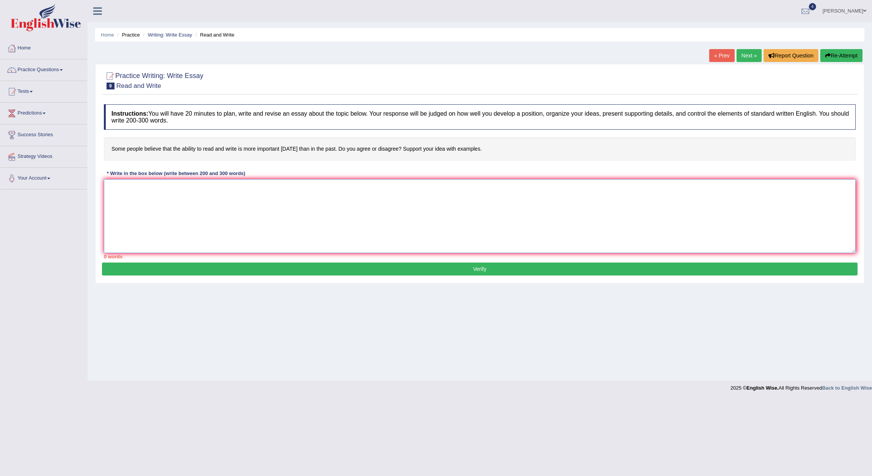
paste textarea "The increasing influence of [essay topic] on our lives has ignited numerous dis…"
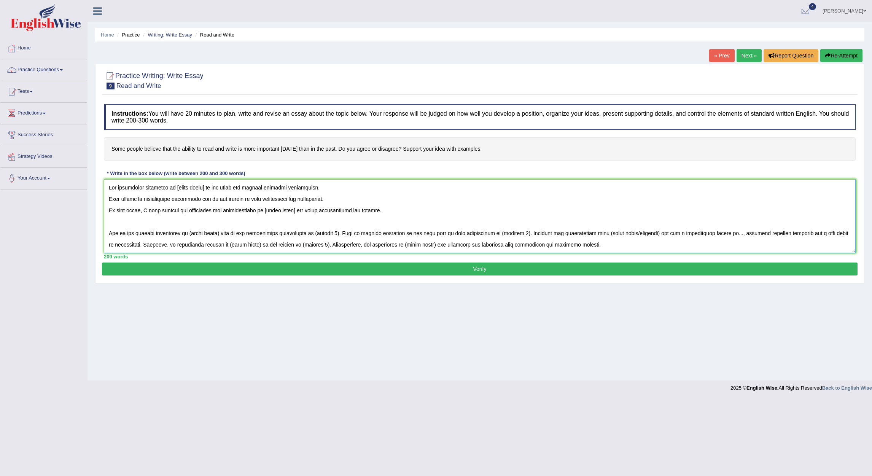
click at [170, 226] on textarea at bounding box center [480, 216] width 752 height 74
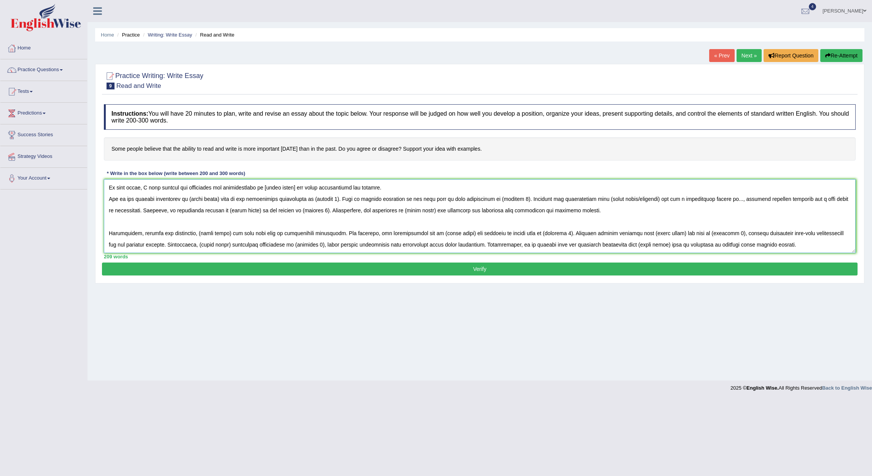
scroll to position [34, 0]
click at [163, 212] on textarea at bounding box center [480, 216] width 752 height 74
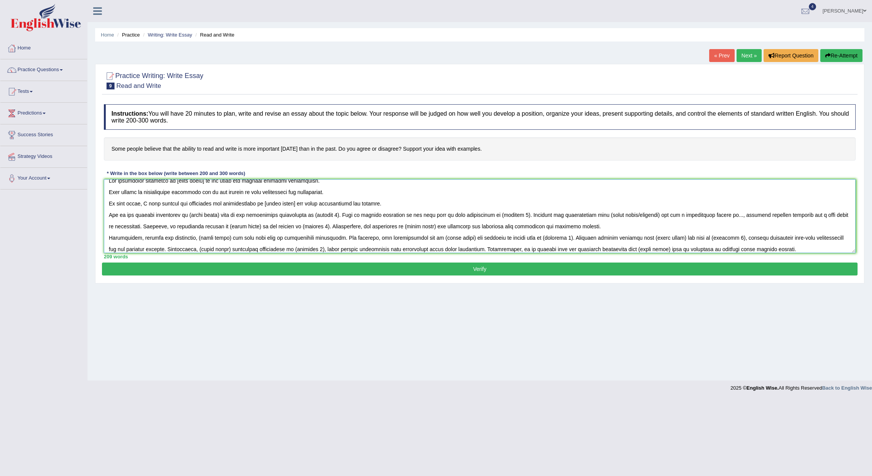
scroll to position [0, 0]
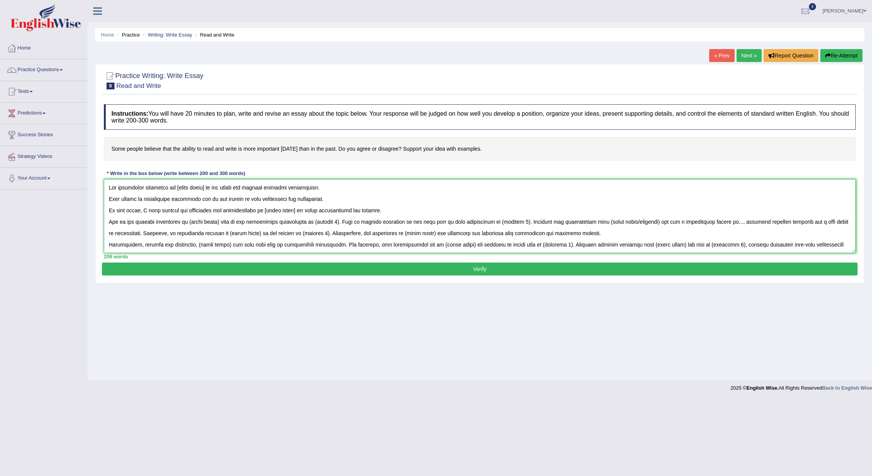
drag, startPoint x: 173, startPoint y: 189, endPoint x: 204, endPoint y: 189, distance: 30.8
click at [204, 189] on textarea at bounding box center [480, 216] width 752 height 74
click at [172, 188] on textarea at bounding box center [480, 216] width 752 height 74
click at [174, 188] on textarea at bounding box center [480, 216] width 752 height 74
drag, startPoint x: 173, startPoint y: 189, endPoint x: 228, endPoint y: 186, distance: 54.9
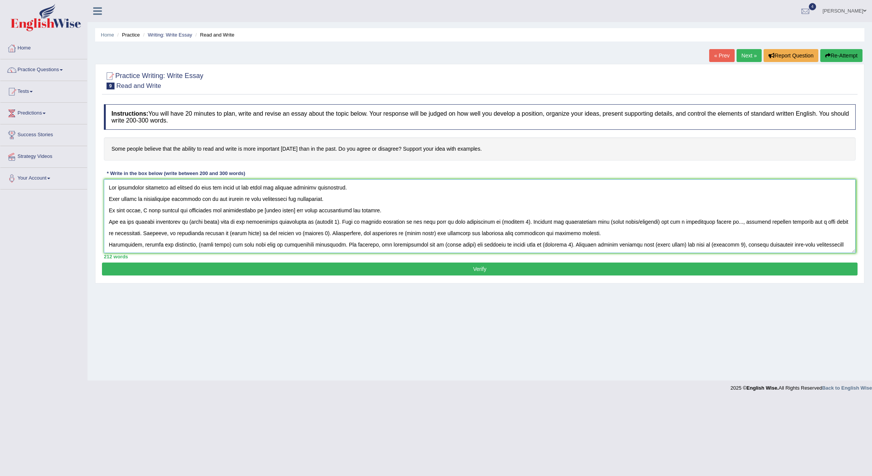
click at [228, 186] on textarea at bounding box center [480, 216] width 752 height 74
click at [380, 205] on textarea at bounding box center [480, 216] width 752 height 74
drag, startPoint x: 189, startPoint y: 224, endPoint x: 218, endPoint y: 224, distance: 29.7
click at [218, 224] on textarea at bounding box center [480, 216] width 752 height 74
paste textarea "being literate"
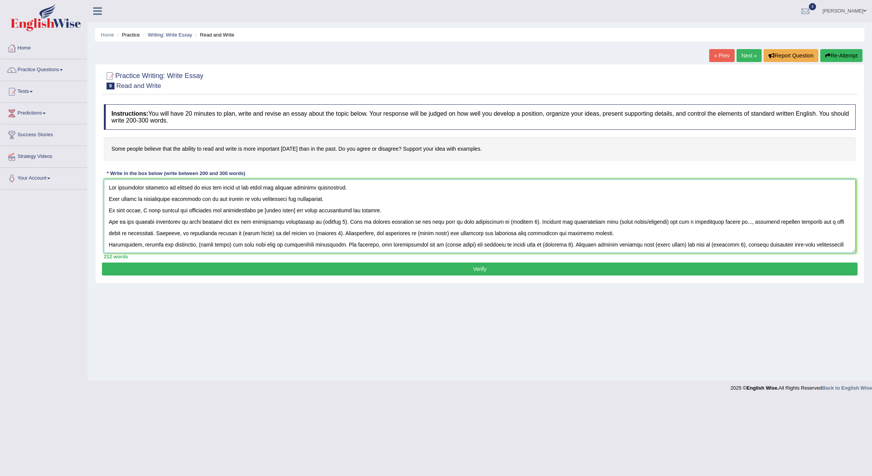
click at [259, 238] on textarea at bounding box center [480, 216] width 752 height 74
click at [220, 215] on textarea at bounding box center [480, 216] width 752 height 74
drag, startPoint x: 263, startPoint y: 212, endPoint x: 293, endPoint y: 210, distance: 30.5
click at [293, 210] on textarea at bounding box center [480, 216] width 752 height 74
paste textarea "being literate"
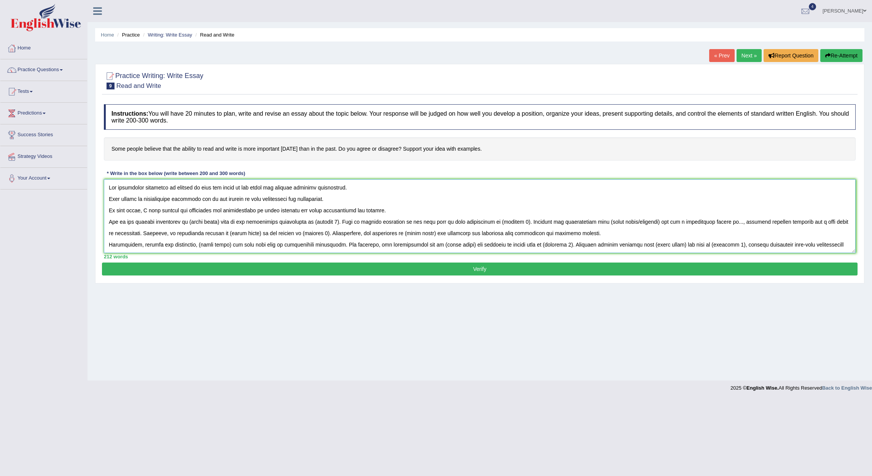
drag, startPoint x: 189, startPoint y: 223, endPoint x: 219, endPoint y: 223, distance: 30.1
click at [219, 223] on textarea at bounding box center [480, 216] width 752 height 74
click at [290, 210] on textarea at bounding box center [480, 216] width 752 height 74
drag, startPoint x: 262, startPoint y: 209, endPoint x: 296, endPoint y: 207, distance: 33.9
click at [296, 207] on textarea at bounding box center [480, 216] width 752 height 74
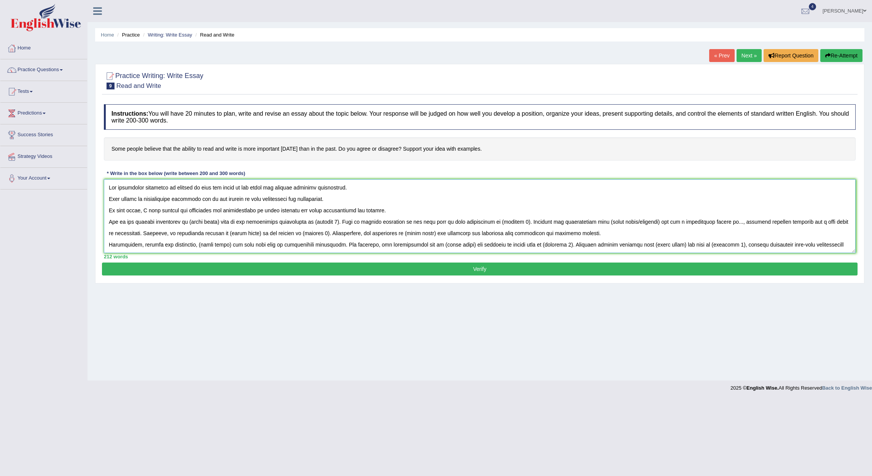
drag, startPoint x: 189, startPoint y: 224, endPoint x: 220, endPoint y: 222, distance: 30.9
click at [220, 222] on textarea at bounding box center [480, 216] width 752 height 74
drag, startPoint x: 314, startPoint y: 224, endPoint x: 339, endPoint y: 224, distance: 25.1
click at [339, 224] on textarea at bounding box center [480, 216] width 752 height 74
drag, startPoint x: 503, startPoint y: 223, endPoint x: 479, endPoint y: 223, distance: 24.4
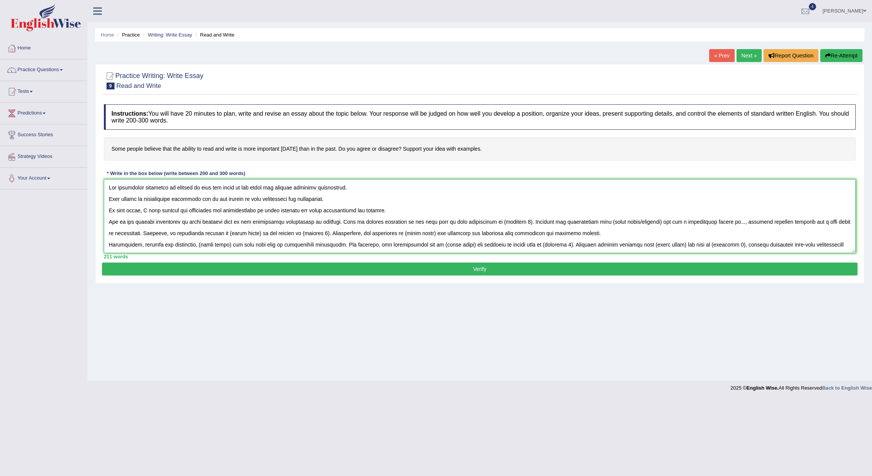
click at [479, 223] on textarea at bounding box center [480, 216] width 752 height 74
click at [332, 223] on textarea at bounding box center [480, 216] width 752 height 74
click at [330, 223] on textarea at bounding box center [480, 216] width 752 height 74
drag, startPoint x: 174, startPoint y: 188, endPoint x: 229, endPoint y: 189, distance: 55.6
click at [229, 189] on textarea at bounding box center [480, 216] width 752 height 74
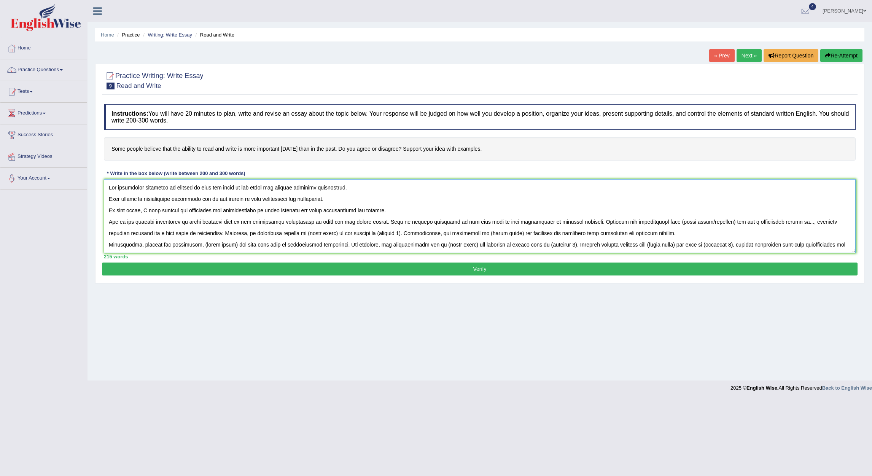
drag, startPoint x: 651, startPoint y: 224, endPoint x: 704, endPoint y: 223, distance: 53.3
click at [704, 223] on textarea at bounding box center [480, 216] width 752 height 74
paste textarea "ability to read and write"
click at [786, 226] on textarea at bounding box center [480, 216] width 752 height 74
drag, startPoint x: 337, startPoint y: 234, endPoint x: 308, endPoint y: 235, distance: 29.3
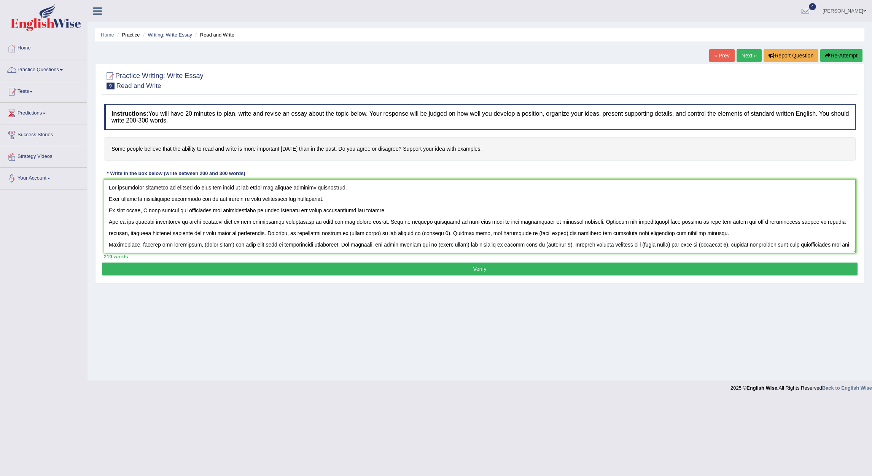
click at [308, 235] on textarea at bounding box center [480, 216] width 752 height 74
drag, startPoint x: 373, startPoint y: 236, endPoint x: 397, endPoint y: 234, distance: 24.0
click at [397, 234] on textarea at bounding box center [480, 216] width 752 height 74
drag, startPoint x: 515, startPoint y: 235, endPoint x: 545, endPoint y: 236, distance: 30.1
click at [545, 236] on textarea at bounding box center [480, 216] width 752 height 74
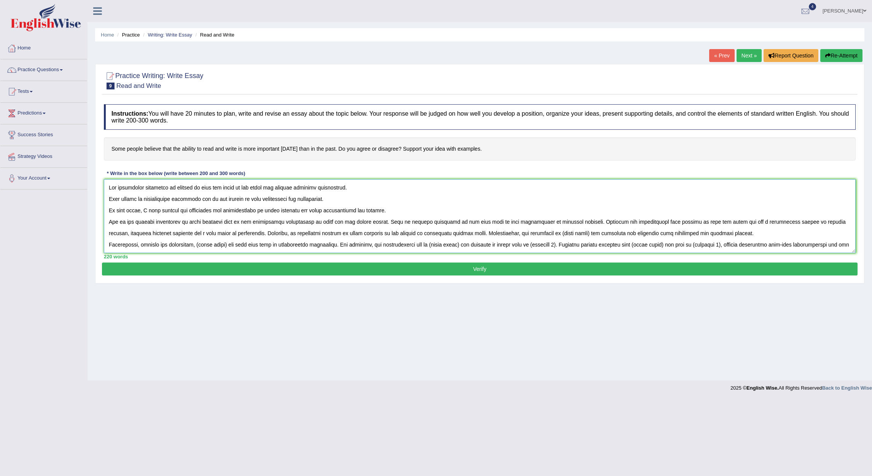
click at [174, 189] on textarea at bounding box center [480, 216] width 752 height 74
drag, startPoint x: 189, startPoint y: 221, endPoint x: 225, endPoint y: 224, distance: 36.3
click at [225, 224] on textarea at bounding box center [480, 216] width 752 height 74
drag, startPoint x: 515, startPoint y: 234, endPoint x: 546, endPoint y: 236, distance: 30.9
click at [546, 236] on textarea at bounding box center [480, 216] width 752 height 74
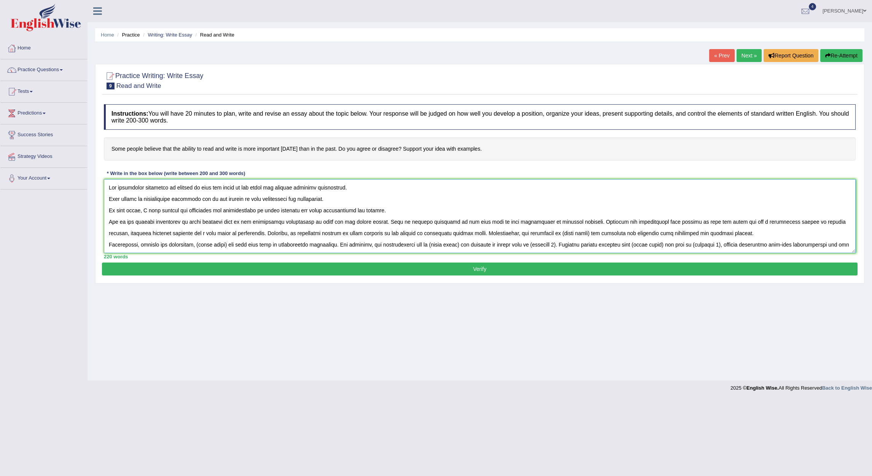
paste textarea "being educated"
drag, startPoint x: 173, startPoint y: 187, endPoint x: 228, endPoint y: 191, distance: 55.3
click at [228, 191] on textarea at bounding box center [480, 216] width 752 height 74
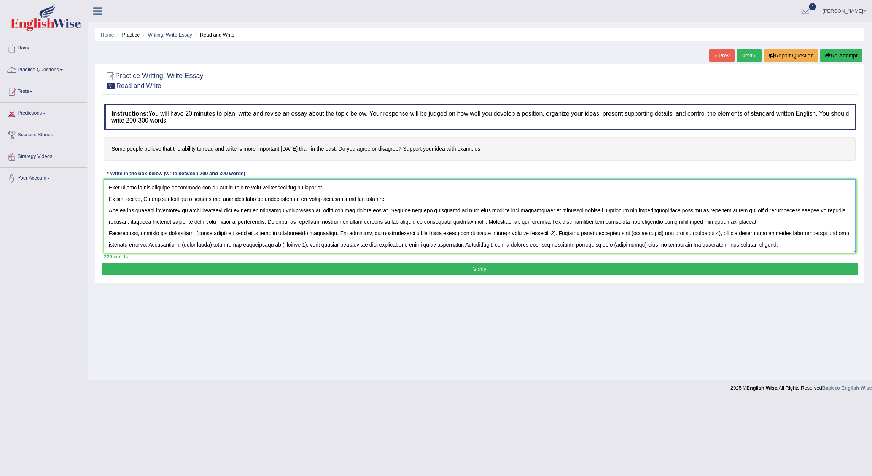
drag, startPoint x: 197, startPoint y: 247, endPoint x: 227, endPoint y: 222, distance: 39.4
click at [227, 222] on textarea at bounding box center [480, 216] width 752 height 74
paste textarea "ability to read and write"
drag, startPoint x: 451, startPoint y: 222, endPoint x: 480, endPoint y: 221, distance: 29.7
click at [480, 221] on textarea at bounding box center [480, 216] width 752 height 74
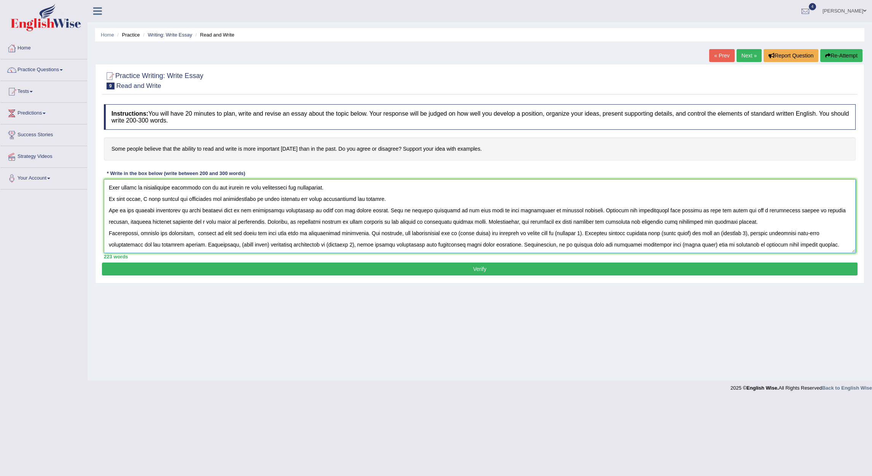
click at [480, 221] on textarea at bounding box center [480, 216] width 752 height 74
drag, startPoint x: 481, startPoint y: 221, endPoint x: 451, endPoint y: 224, distance: 30.2
click at [451, 224] on textarea at bounding box center [480, 216] width 752 height 74
drag, startPoint x: 556, startPoint y: 223, endPoint x: 587, endPoint y: 224, distance: 31.6
click at [587, 224] on textarea at bounding box center [480, 216] width 752 height 74
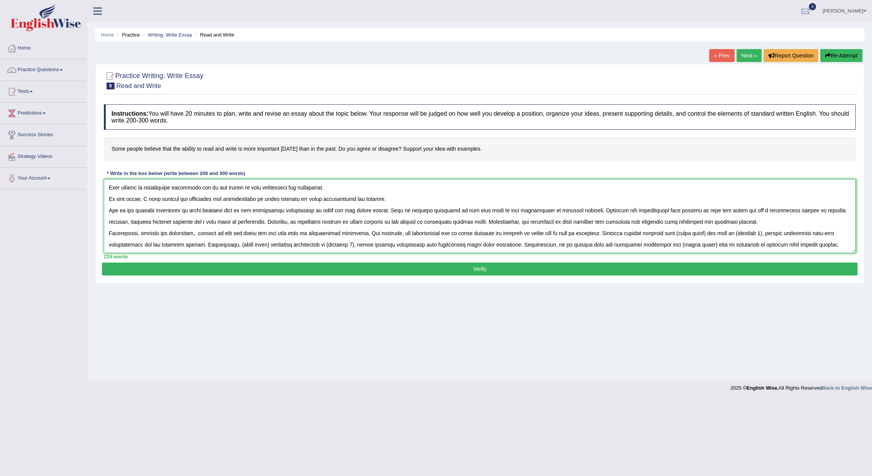
drag, startPoint x: 675, startPoint y: 222, endPoint x: 705, endPoint y: 223, distance: 30.4
click at [705, 223] on textarea at bounding box center [480, 216] width 752 height 74
drag, startPoint x: 741, startPoint y: 222, endPoint x: 772, endPoint y: 224, distance: 31.3
click at [772, 224] on textarea at bounding box center [480, 216] width 752 height 74
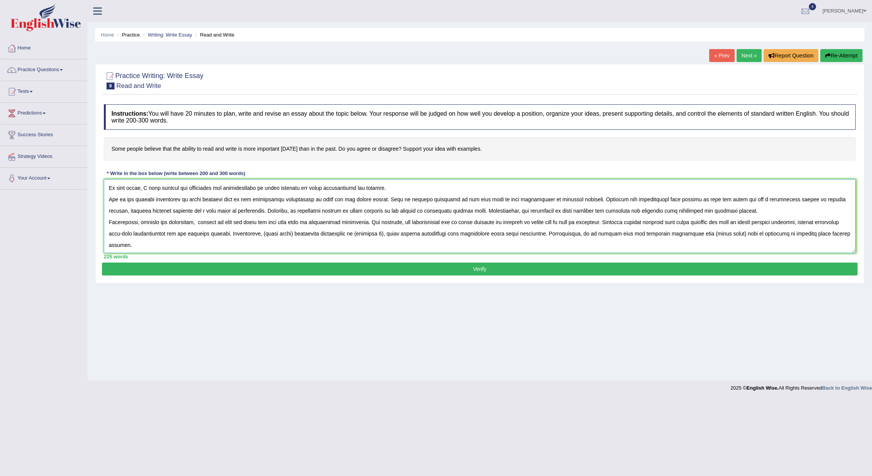
click at [784, 221] on textarea at bounding box center [480, 216] width 752 height 74
drag, startPoint x: 280, startPoint y: 233, endPoint x: 310, endPoint y: 235, distance: 30.1
click at [310, 235] on textarea at bounding box center [480, 216] width 752 height 74
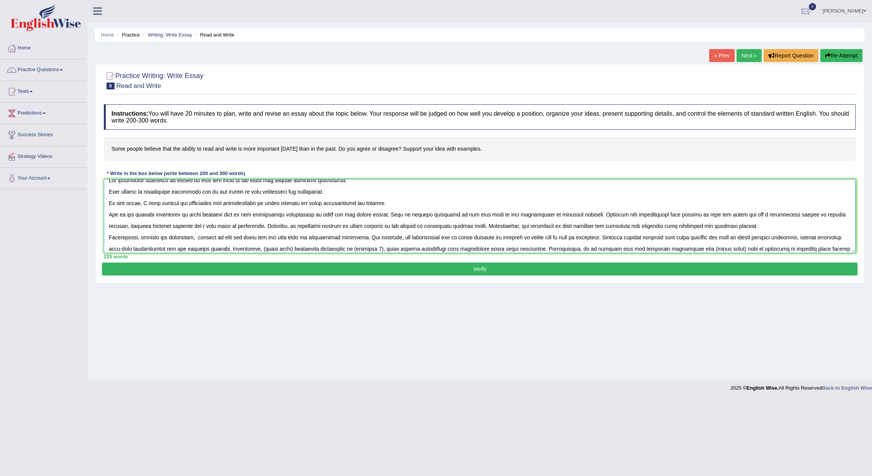
scroll to position [0, 0]
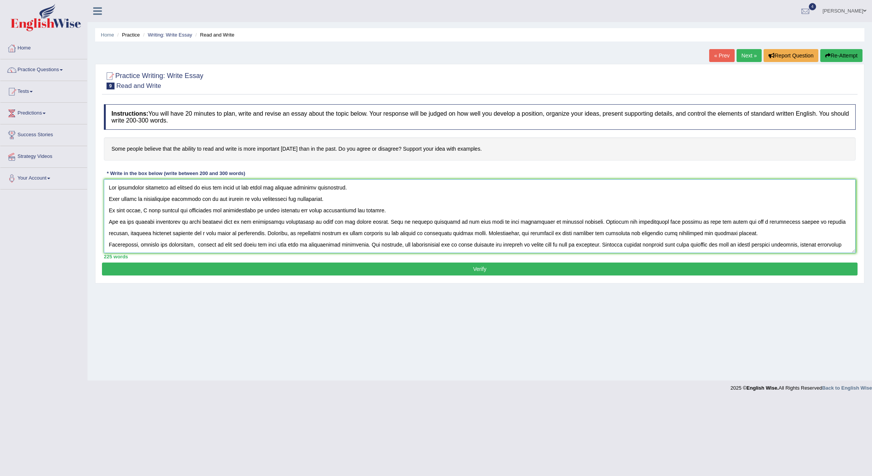
drag, startPoint x: 173, startPoint y: 188, endPoint x: 228, endPoint y: 189, distance: 54.8
click at [228, 189] on textarea at bounding box center [480, 216] width 752 height 74
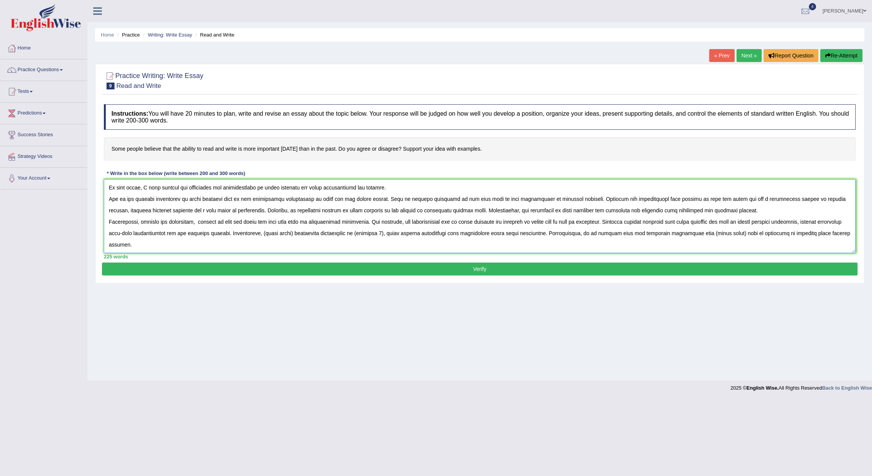
scroll to position [34, 0]
drag, startPoint x: 281, startPoint y: 222, endPoint x: 311, endPoint y: 225, distance: 30.2
click at [311, 225] on textarea at bounding box center [480, 216] width 752 height 74
paste textarea "ability to read and write"
drag, startPoint x: 396, startPoint y: 222, endPoint x: 426, endPoint y: 223, distance: 30.1
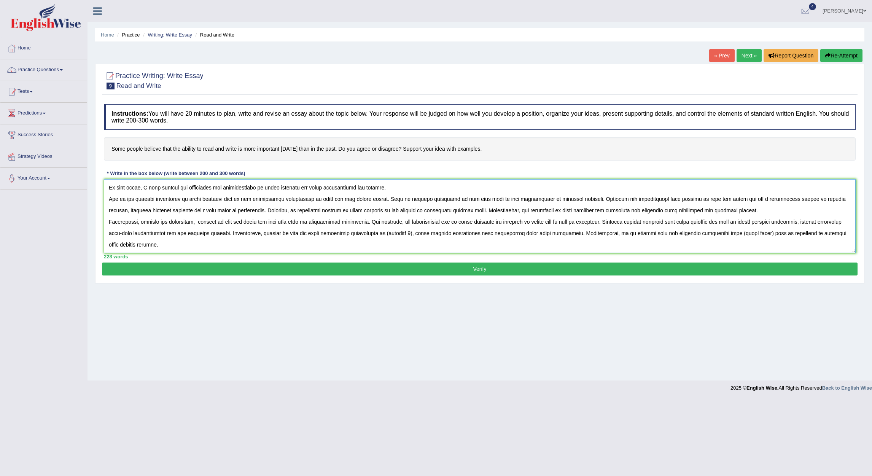
click at [426, 223] on textarea at bounding box center [480, 216] width 752 height 74
drag, startPoint x: 732, startPoint y: 223, endPoint x: 762, endPoint y: 224, distance: 30.4
click at [762, 224] on textarea at bounding box center [480, 216] width 752 height 74
type textarea "The increasing influence of ability to read and write on our lives has ignited …"
drag, startPoint x: 471, startPoint y: 267, endPoint x: 471, endPoint y: 244, distance: 23.2
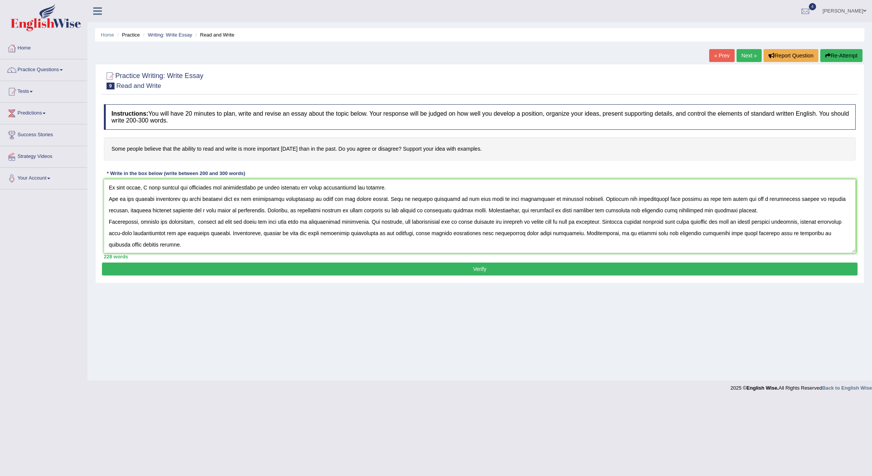
click at [471, 244] on div "Practice Writing: Write Essay 9 Read and Write Instructions: You will have 20 m…" at bounding box center [479, 174] width 769 height 220
click at [482, 269] on button "Verify" at bounding box center [480, 269] width 756 height 13
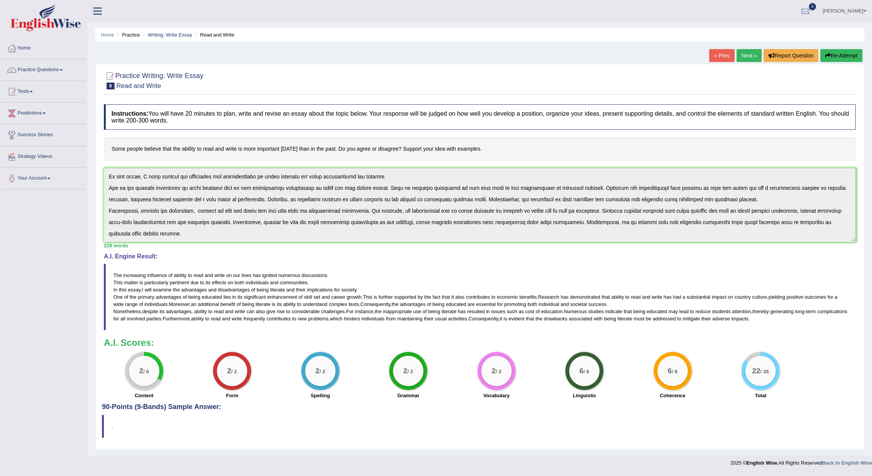
scroll to position [0, 0]
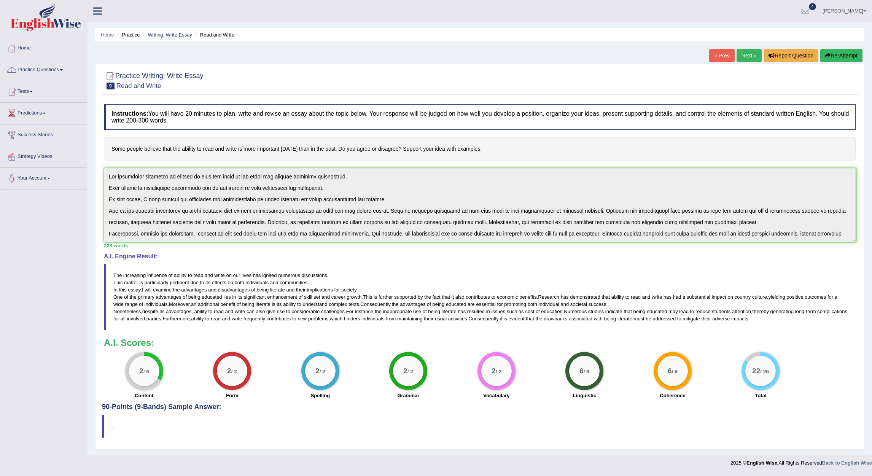
click at [97, 152] on div "Practice Writing: Write Essay 9 Read and Write Instructions: You will have 20 m…" at bounding box center [479, 257] width 769 height 386
click at [750, 53] on link "Next »" at bounding box center [749, 55] width 25 height 13
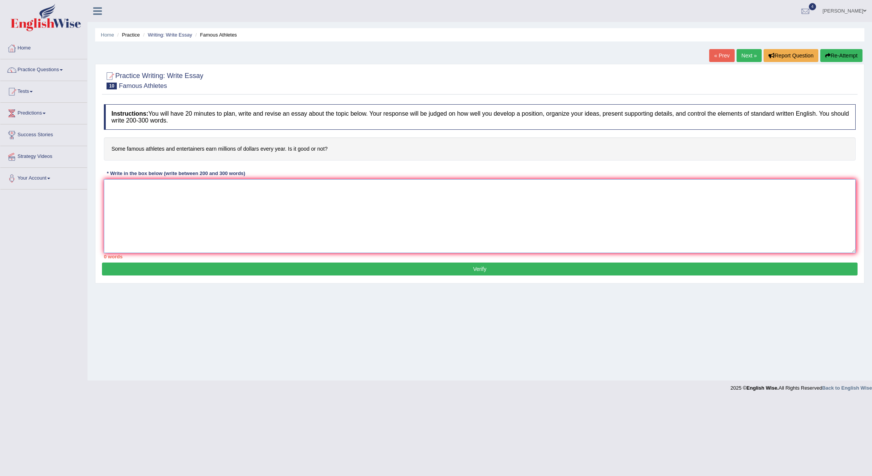
click at [145, 205] on textarea at bounding box center [480, 216] width 752 height 74
paste textarea "The increasing influence of [essay topic] on our lives has ignited numerous dis…"
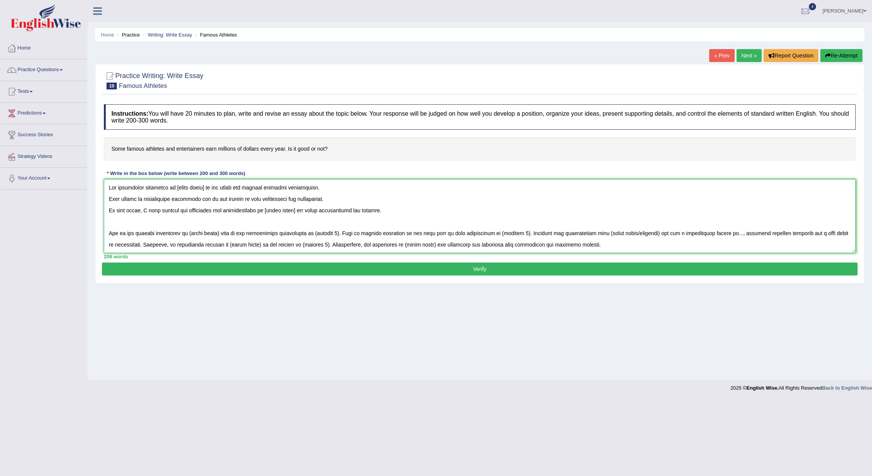
drag, startPoint x: 173, startPoint y: 191, endPoint x: 204, endPoint y: 186, distance: 31.7
click at [204, 186] on textarea at bounding box center [480, 216] width 752 height 74
click at [175, 189] on textarea at bounding box center [480, 216] width 752 height 74
click at [175, 221] on textarea at bounding box center [480, 216] width 752 height 74
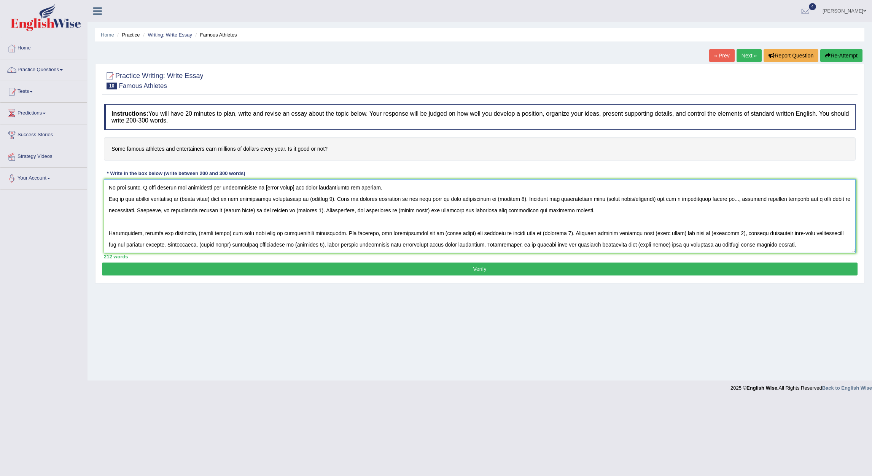
scroll to position [34, 0]
click at [274, 212] on textarea at bounding box center [480, 216] width 752 height 74
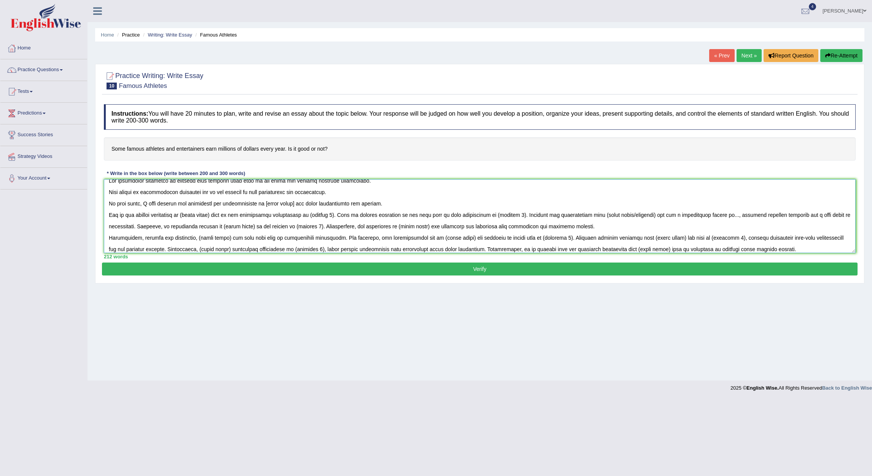
scroll to position [0, 0]
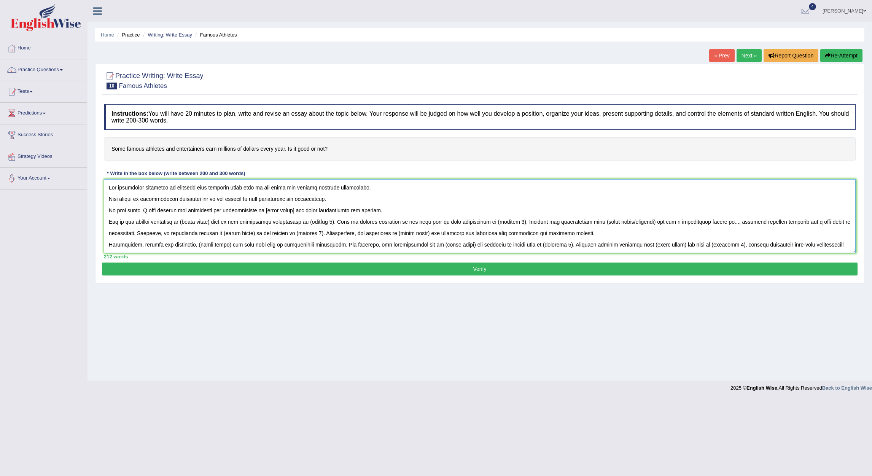
drag, startPoint x: 262, startPoint y: 210, endPoint x: 275, endPoint y: 210, distance: 12.6
click at [275, 210] on textarea at bounding box center [480, 216] width 752 height 74
drag, startPoint x: 292, startPoint y: 212, endPoint x: 263, endPoint y: 209, distance: 28.6
click at [263, 209] on textarea at bounding box center [480, 216] width 752 height 74
drag, startPoint x: 188, startPoint y: 223, endPoint x: 194, endPoint y: 223, distance: 5.7
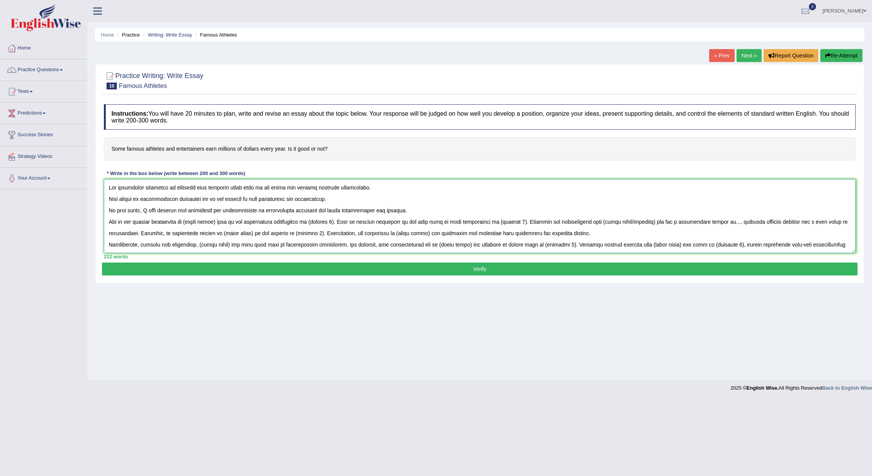
click at [194, 223] on textarea at bounding box center [480, 216] width 752 height 74
click at [189, 224] on textarea at bounding box center [480, 216] width 752 height 74
drag, startPoint x: 188, startPoint y: 223, endPoint x: 220, endPoint y: 221, distance: 31.3
click at [220, 221] on textarea at bounding box center [480, 216] width 752 height 74
drag, startPoint x: 314, startPoint y: 221, endPoint x: 339, endPoint y: 222, distance: 24.4
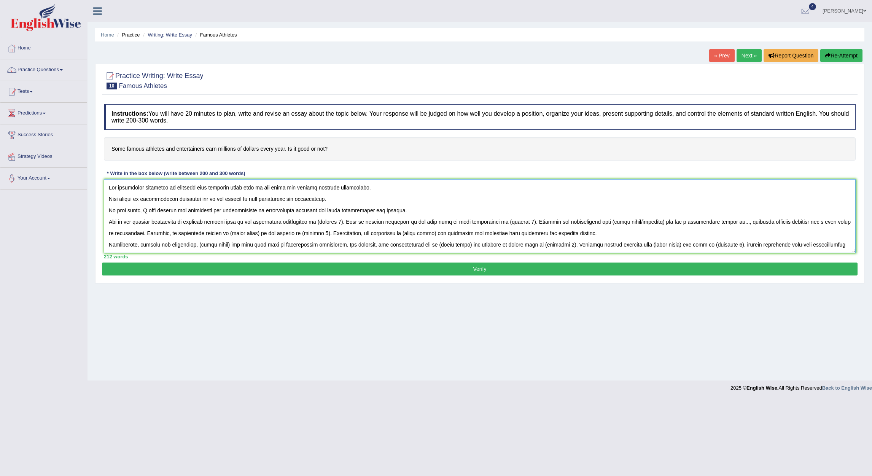
click at [339, 222] on textarea at bounding box center [480, 216] width 752 height 74
drag, startPoint x: 532, startPoint y: 222, endPoint x: 508, endPoint y: 220, distance: 24.0
click at [508, 220] on textarea at bounding box center [480, 216] width 752 height 74
drag, startPoint x: 175, startPoint y: 186, endPoint x: 250, endPoint y: 187, distance: 75.0
click at [250, 187] on textarea at bounding box center [480, 216] width 752 height 74
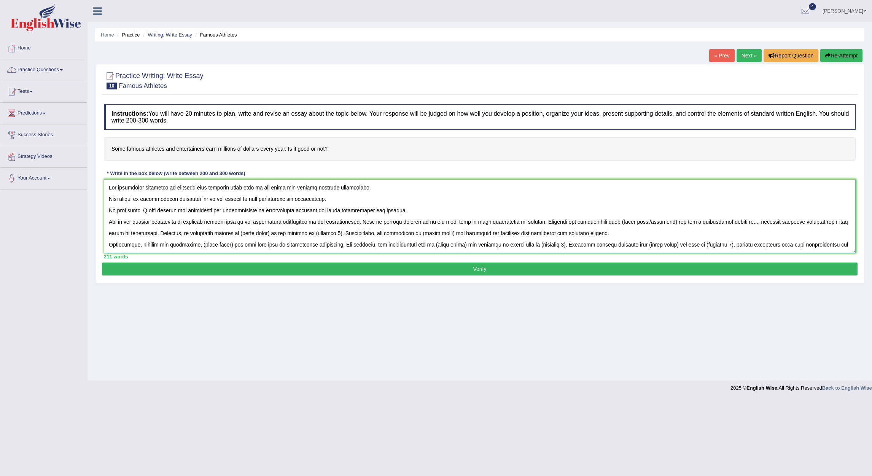
drag, startPoint x: 610, startPoint y: 221, endPoint x: 665, endPoint y: 222, distance: 55.2
click at [665, 222] on textarea at bounding box center [480, 216] width 752 height 74
paste textarea "athletes earn millions every year"
click at [766, 223] on textarea at bounding box center [480, 216] width 752 height 74
drag, startPoint x: 264, startPoint y: 210, endPoint x: 310, endPoint y: 209, distance: 46.1
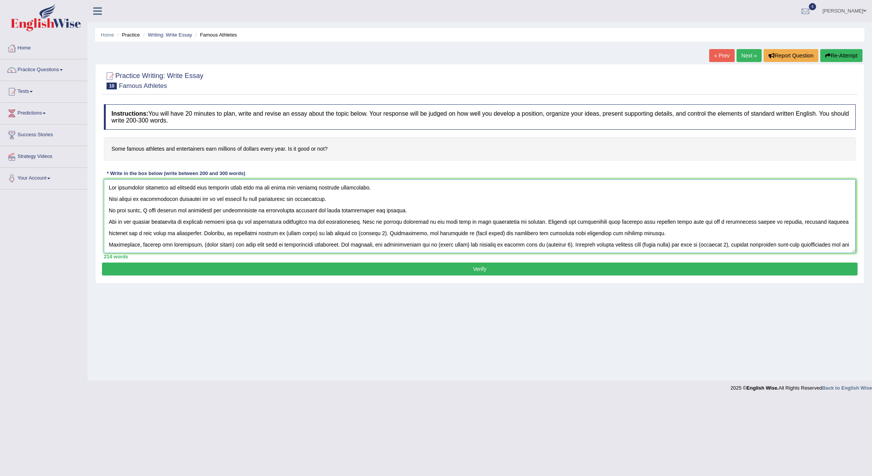
click at [310, 209] on textarea at bounding box center [480, 216] width 752 height 74
drag, startPoint x: 287, startPoint y: 235, endPoint x: 318, endPoint y: 233, distance: 31.3
click at [318, 233] on textarea at bounding box center [480, 216] width 752 height 74
paste textarea "entertainers salaries"
drag, startPoint x: 371, startPoint y: 233, endPoint x: 396, endPoint y: 234, distance: 24.8
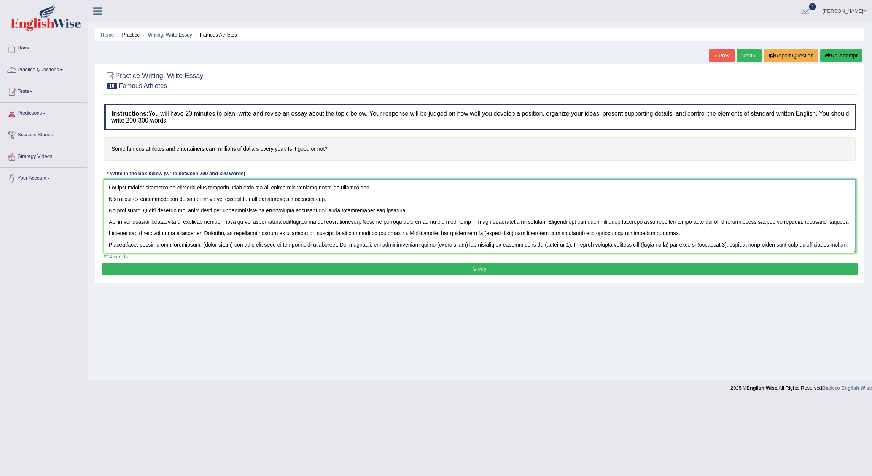
click at [396, 234] on textarea at bounding box center [480, 216] width 752 height 74
drag, startPoint x: 188, startPoint y: 222, endPoint x: 213, endPoint y: 223, distance: 25.5
click at [213, 223] on textarea at bounding box center [480, 216] width 752 height 74
drag, startPoint x: 225, startPoint y: 223, endPoint x: 189, endPoint y: 221, distance: 36.2
click at [189, 221] on textarea at bounding box center [480, 216] width 752 height 74
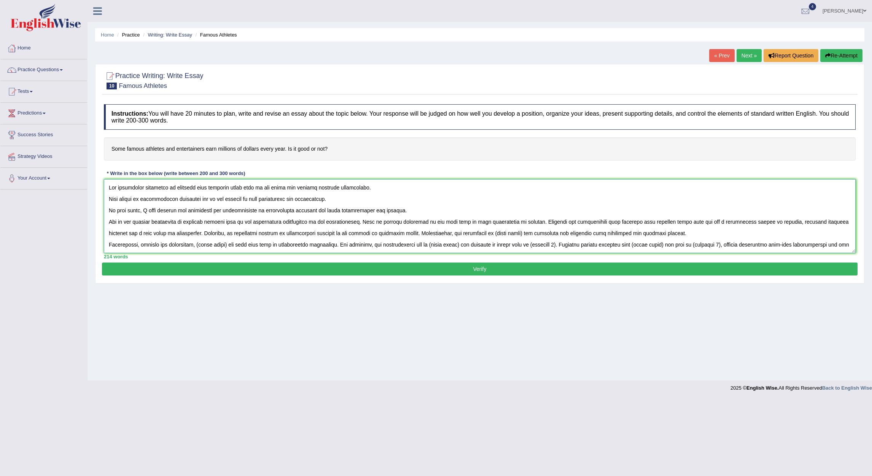
drag, startPoint x: 491, startPoint y: 235, endPoint x: 521, endPoint y: 237, distance: 29.7
click at [521, 237] on textarea at bounding box center [480, 216] width 752 height 74
paste textarea "football players"
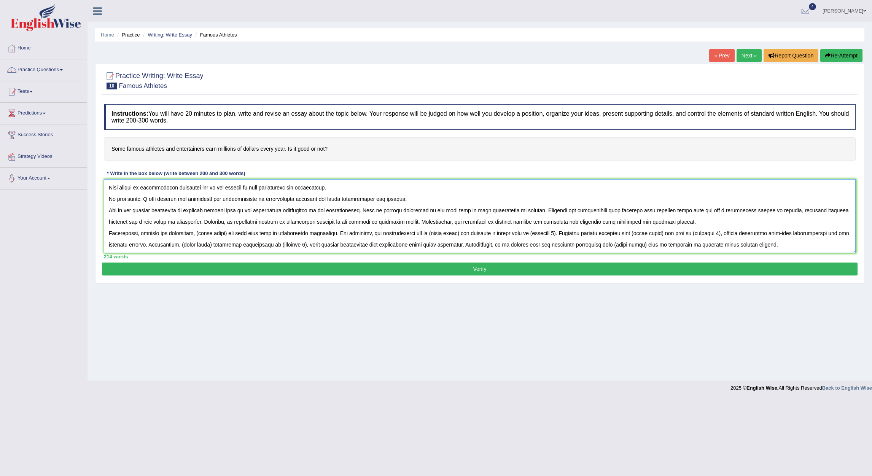
scroll to position [22, 0]
drag, startPoint x: 197, startPoint y: 244, endPoint x: 228, endPoint y: 221, distance: 38.6
click at [228, 221] on textarea at bounding box center [480, 216] width 752 height 74
drag, startPoint x: 610, startPoint y: 199, endPoint x: 686, endPoint y: 203, distance: 75.8
click at [686, 203] on textarea at bounding box center [480, 216] width 752 height 74
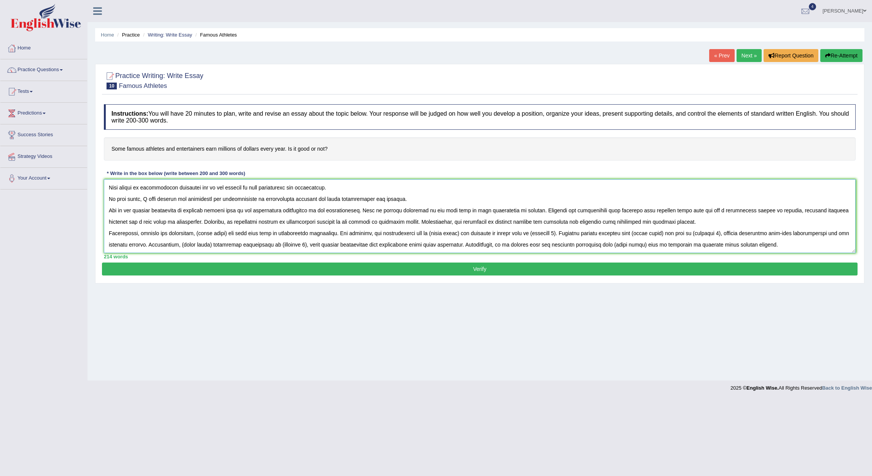
drag, startPoint x: 197, startPoint y: 221, endPoint x: 227, endPoint y: 221, distance: 29.7
click at [227, 221] on textarea at bounding box center [480, 216] width 752 height 74
paste textarea "athletes earn millions every year"
drag, startPoint x: 287, startPoint y: 210, endPoint x: 335, endPoint y: 210, distance: 47.9
click at [335, 210] on textarea at bounding box center [480, 216] width 752 height 74
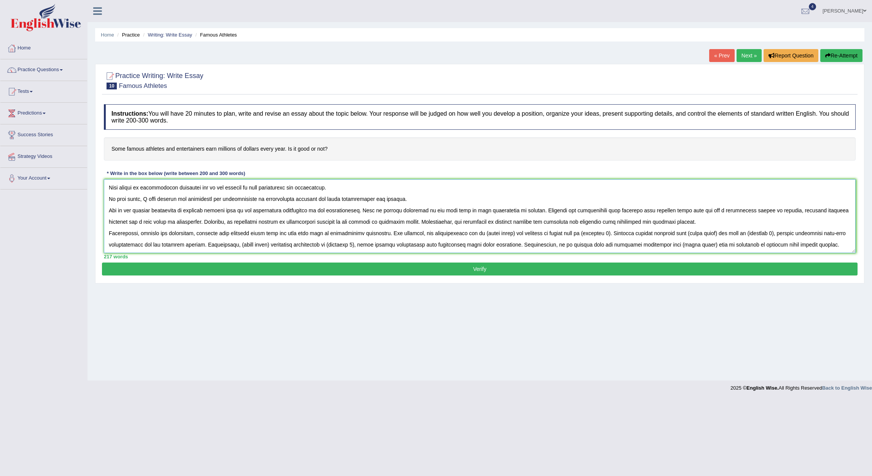
drag, startPoint x: 471, startPoint y: 224, endPoint x: 501, endPoint y: 222, distance: 29.7
click at [501, 222] on textarea at bounding box center [480, 216] width 752 height 74
paste textarea "entertainers salaries"
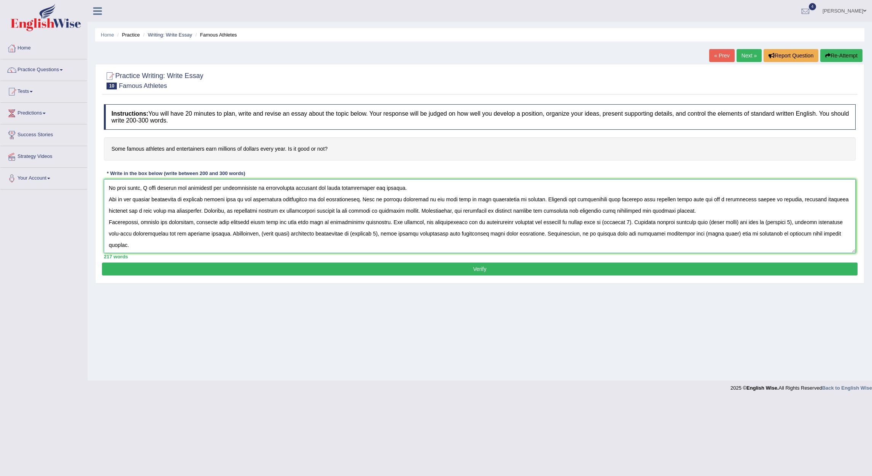
drag, startPoint x: 593, startPoint y: 221, endPoint x: 624, endPoint y: 221, distance: 31.2
click at [624, 221] on textarea at bounding box center [480, 216] width 752 height 74
drag, startPoint x: 610, startPoint y: 199, endPoint x: 686, endPoint y: 201, distance: 76.5
click at [686, 201] on textarea at bounding box center [480, 216] width 752 height 74
drag, startPoint x: 708, startPoint y: 223, endPoint x: 739, endPoint y: 222, distance: 30.5
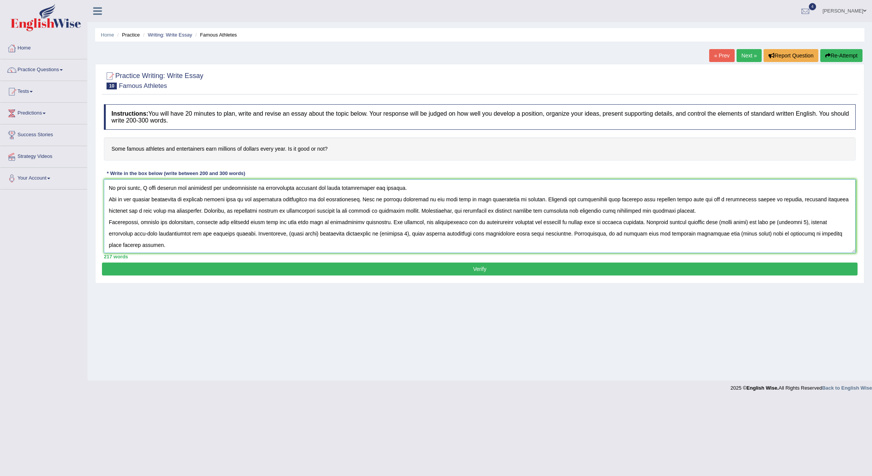
click at [739, 222] on textarea at bounding box center [480, 216] width 752 height 74
paste textarea "athletes earn millions every year"
drag, startPoint x: 814, startPoint y: 224, endPoint x: 113, endPoint y: 231, distance: 700.9
click at [113, 231] on textarea at bounding box center [480, 216] width 752 height 74
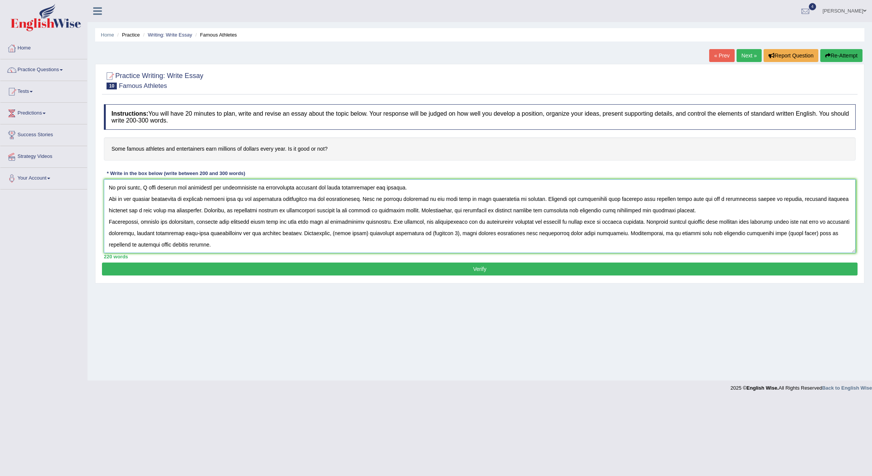
drag, startPoint x: 189, startPoint y: 197, endPoint x: 224, endPoint y: 196, distance: 35.8
click at [224, 196] on textarea at bounding box center [480, 216] width 752 height 74
drag, startPoint x: 323, startPoint y: 231, endPoint x: 353, endPoint y: 232, distance: 30.1
click at [353, 232] on textarea at bounding box center [480, 216] width 752 height 74
paste textarea "football players"
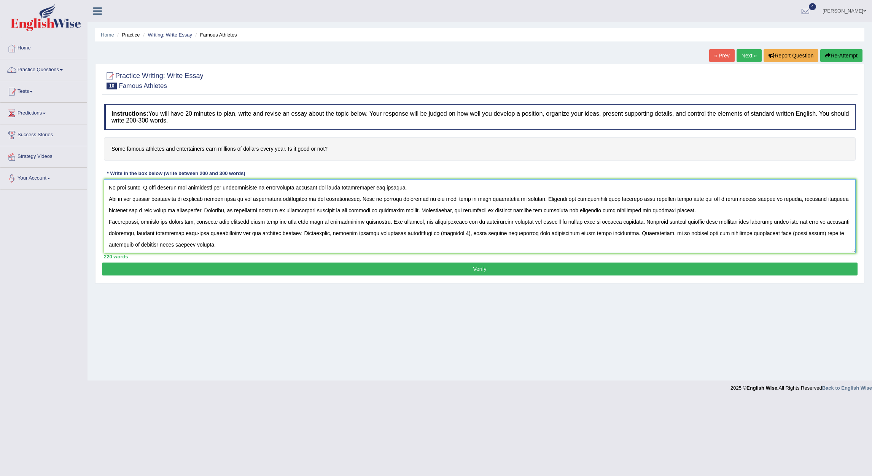
scroll to position [0, 0]
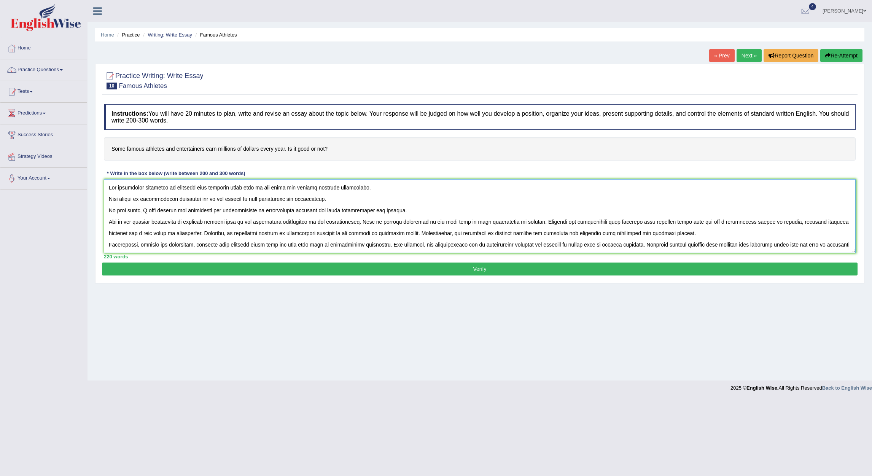
drag, startPoint x: 264, startPoint y: 184, endPoint x: 312, endPoint y: 212, distance: 55.2
click at [312, 212] on textarea at bounding box center [480, 216] width 752 height 74
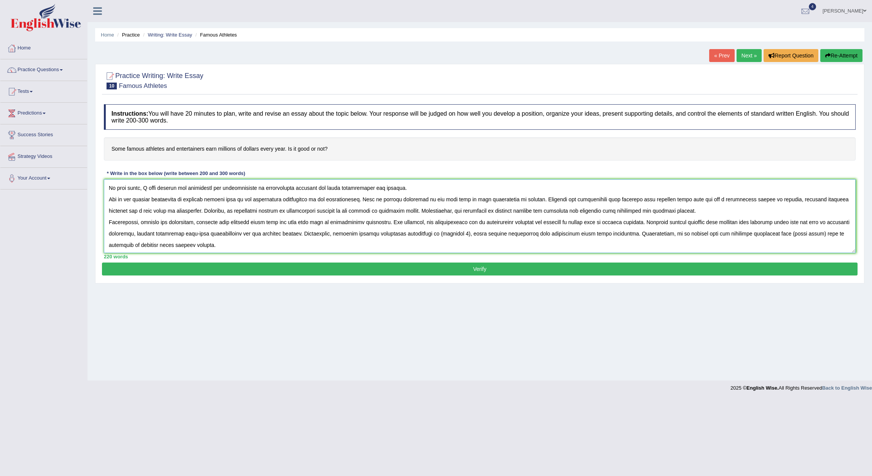
scroll to position [34, 0]
drag, startPoint x: 753, startPoint y: 224, endPoint x: 783, endPoint y: 223, distance: 30.1
click at [783, 223] on textarea at bounding box center [480, 216] width 752 height 74
paste textarea "entertainers salaries"
drag, startPoint x: 419, startPoint y: 224, endPoint x: 449, endPoint y: 226, distance: 30.5
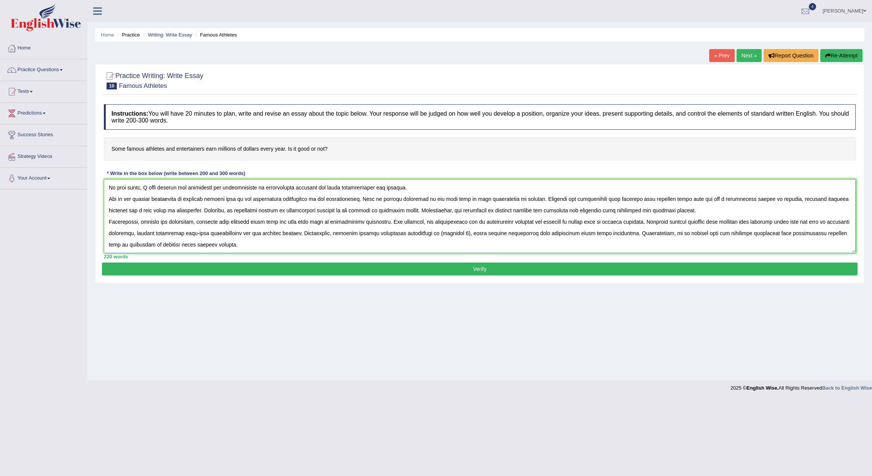
click at [449, 226] on textarea at bounding box center [480, 216] width 752 height 74
type textarea "The increasing influence of athletes earn millions every year on our lives has …"
click at [467, 265] on button "Verify" at bounding box center [480, 269] width 756 height 13
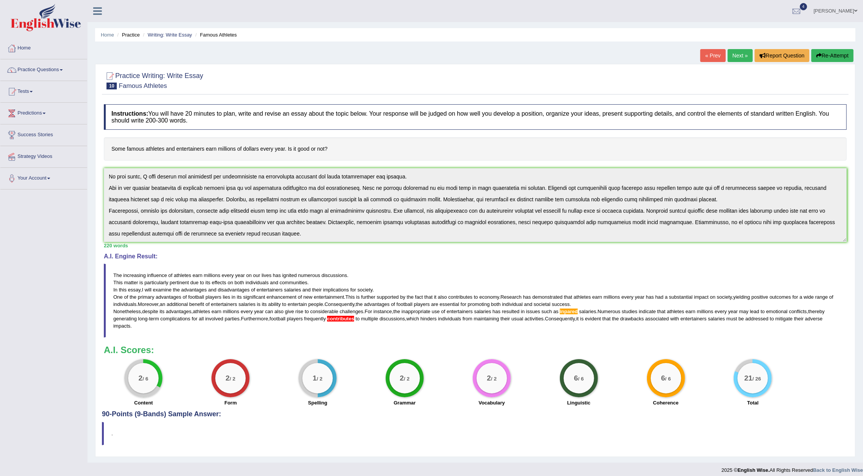
drag, startPoint x: 843, startPoint y: 57, endPoint x: 281, endPoint y: 235, distance: 589.2
click at [238, 249] on div "Home Practice Writing: Write Essay Famous Athletes « Prev Next » Report Questio…" at bounding box center [476, 231] width 776 height 463
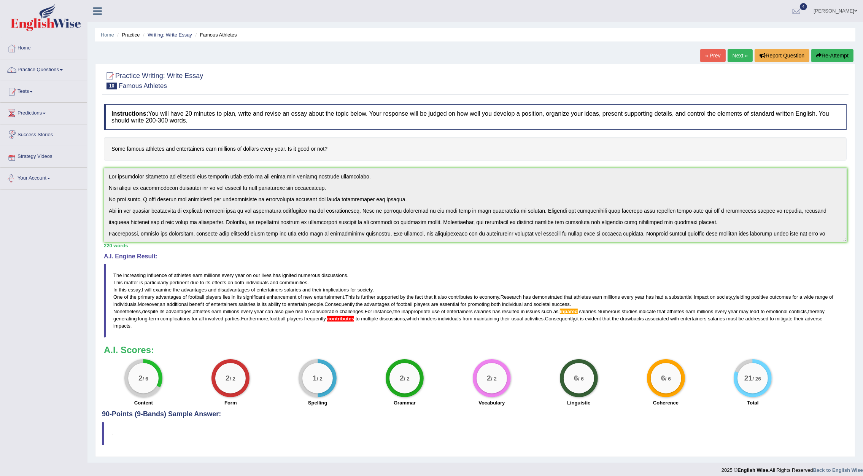
click at [15, 123] on div "Toggle navigation Home Practice Questions Speaking Practice Read Aloud Repeat S…" at bounding box center [431, 239] width 863 height 478
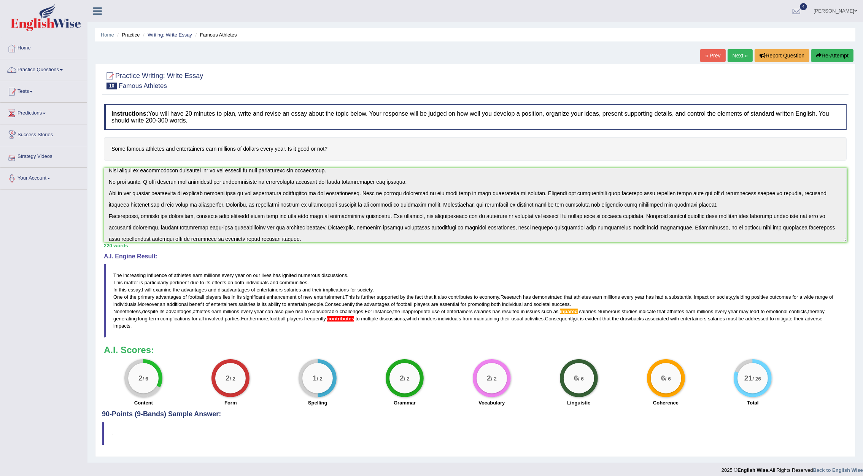
scroll to position [34, 0]
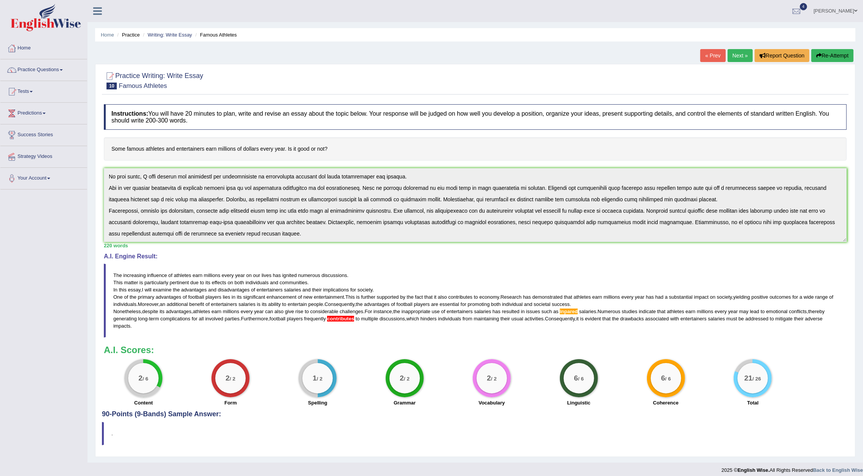
click at [834, 57] on button "Re-Attempt" at bounding box center [833, 55] width 42 height 13
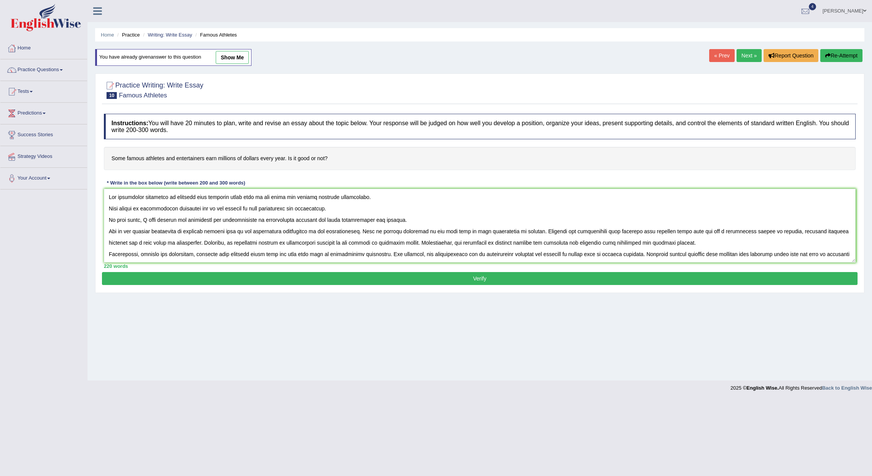
scroll to position [30, 0]
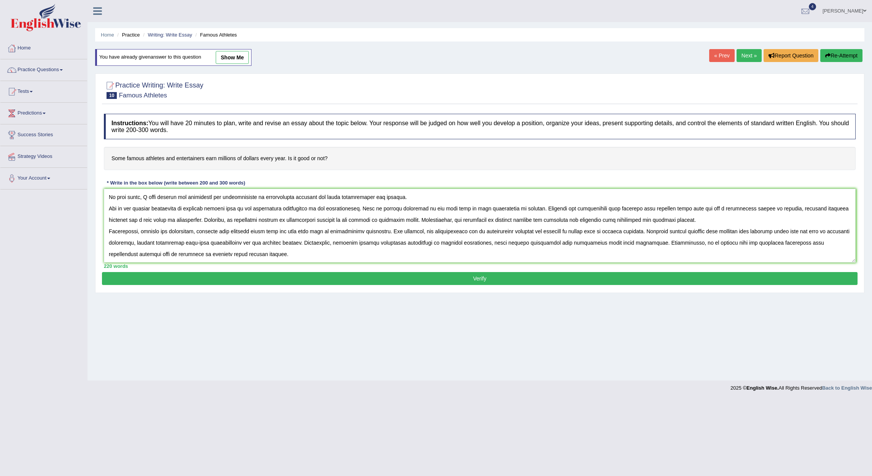
click at [129, 235] on textarea at bounding box center [480, 226] width 752 height 74
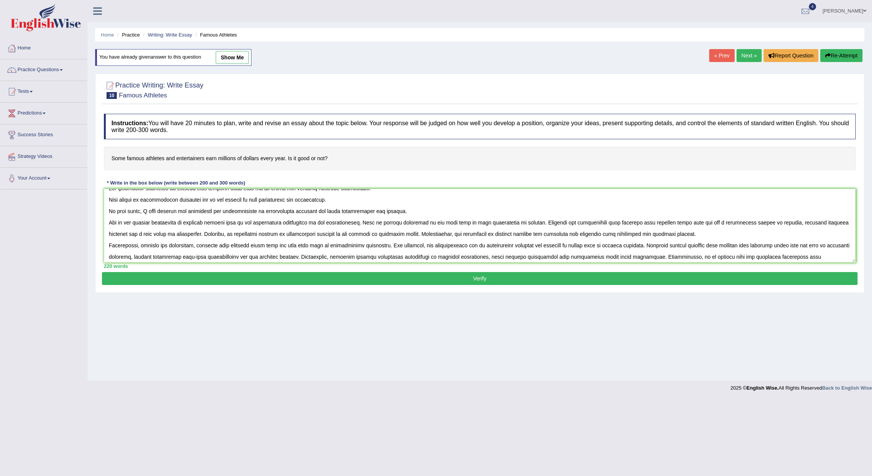
scroll to position [0, 0]
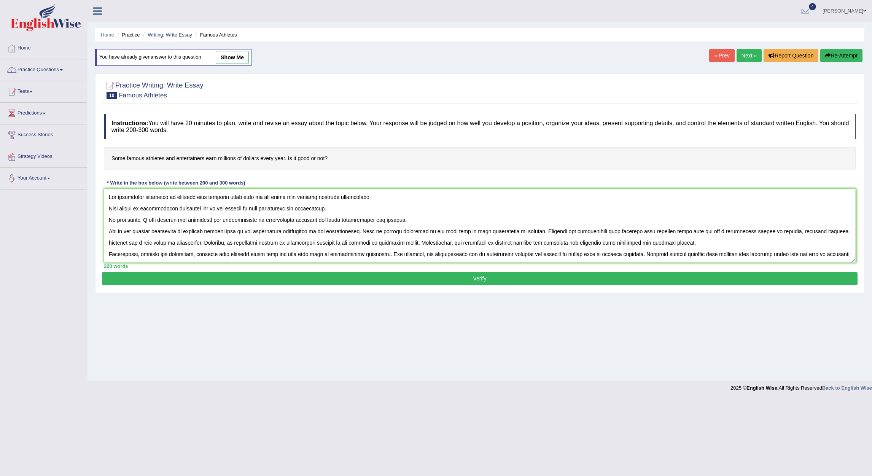
drag, startPoint x: 780, startPoint y: 231, endPoint x: 764, endPoint y: 231, distance: 16.7
click at [764, 231] on textarea at bounding box center [480, 226] width 752 height 74
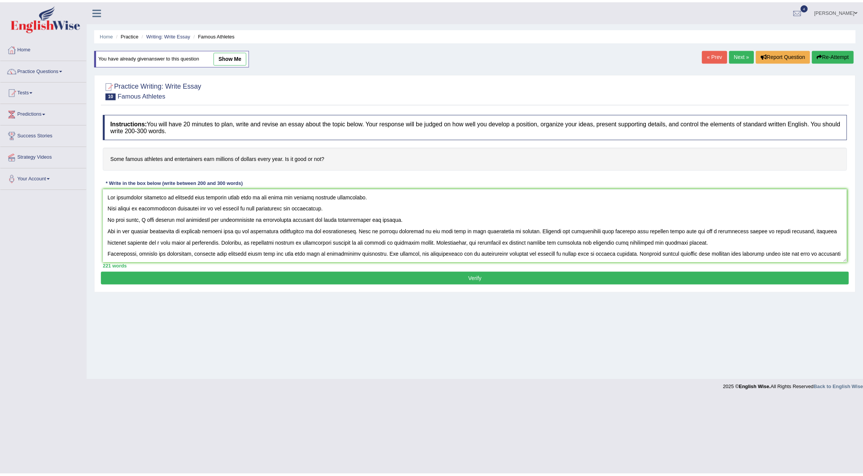
scroll to position [34, 0]
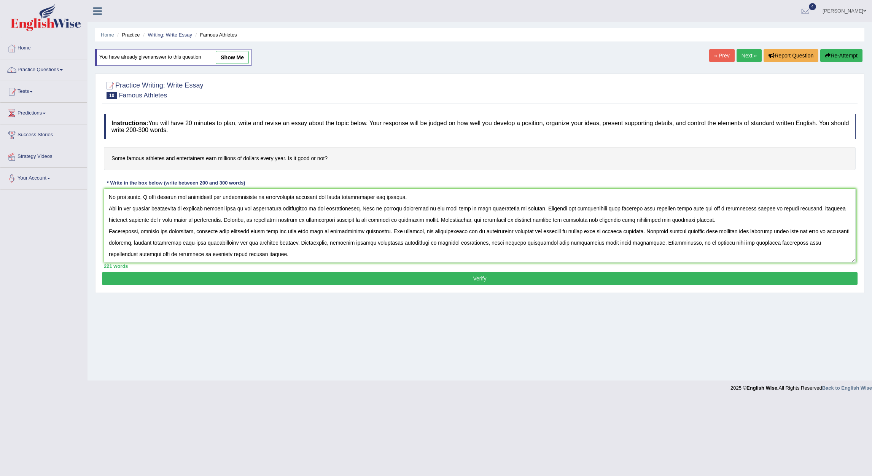
drag, startPoint x: 609, startPoint y: 221, endPoint x: 592, endPoint y: 221, distance: 17.1
click at [592, 221] on textarea at bounding box center [480, 226] width 752 height 74
click at [640, 221] on textarea at bounding box center [480, 226] width 752 height 74
type textarea "The increasing influence of athletes earn millions every year on our lives has …"
click at [487, 279] on button "Verify" at bounding box center [480, 278] width 756 height 13
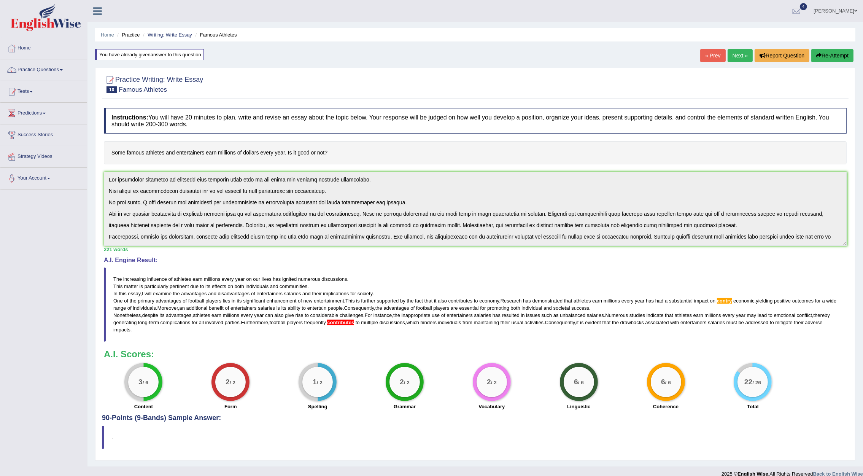
scroll to position [0, 0]
click at [15, 131] on div "Toggle navigation Home Practice Questions Speaking Practice Read Aloud Repeat S…" at bounding box center [431, 241] width 863 height 482
click at [831, 55] on button "Re-Attempt" at bounding box center [833, 55] width 42 height 13
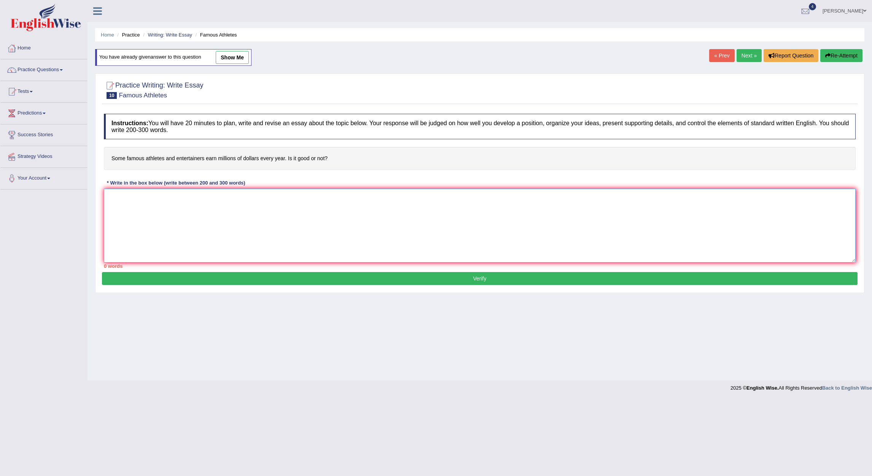
click at [293, 215] on textarea at bounding box center [480, 226] width 752 height 74
paste textarea "The increasing influence of athletes earn millions every year on our lives has …"
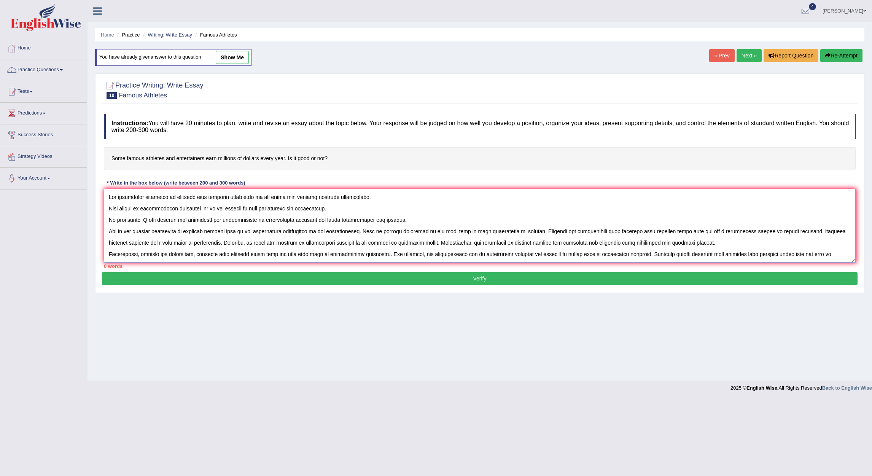
scroll to position [30, 0]
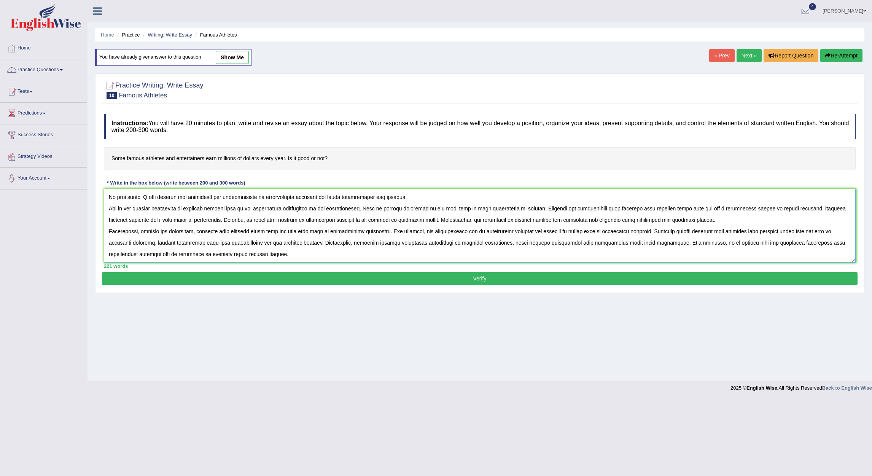
click at [433, 237] on textarea at bounding box center [480, 226] width 752 height 74
click at [430, 237] on textarea at bounding box center [480, 226] width 752 height 74
click at [770, 203] on textarea at bounding box center [480, 226] width 752 height 74
drag, startPoint x: 782, startPoint y: 203, endPoint x: 765, endPoint y: 202, distance: 17.1
click at [765, 202] on textarea at bounding box center [480, 226] width 752 height 74
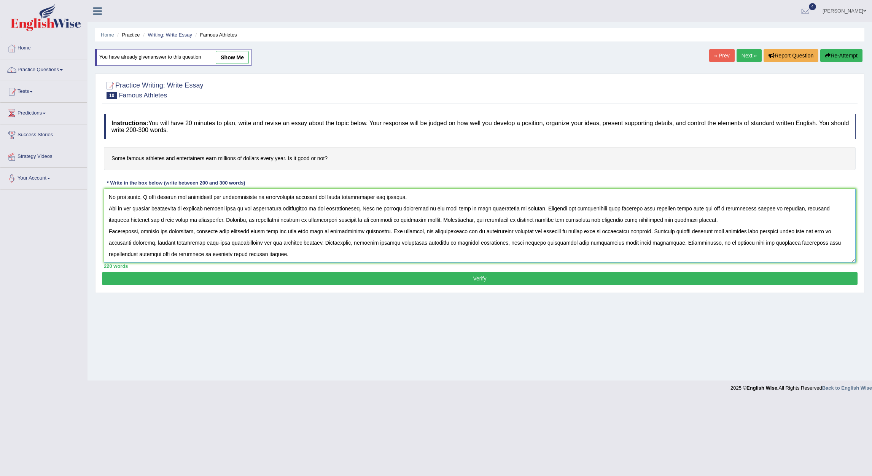
click at [787, 201] on textarea at bounding box center [480, 226] width 752 height 74
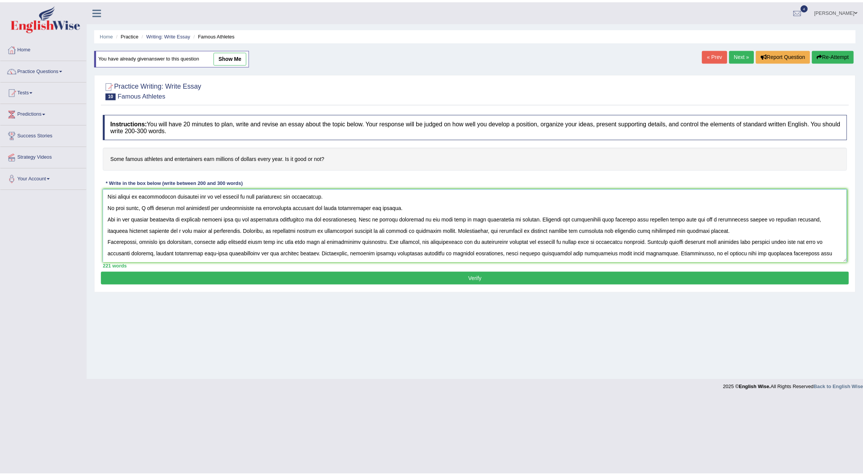
scroll to position [0, 0]
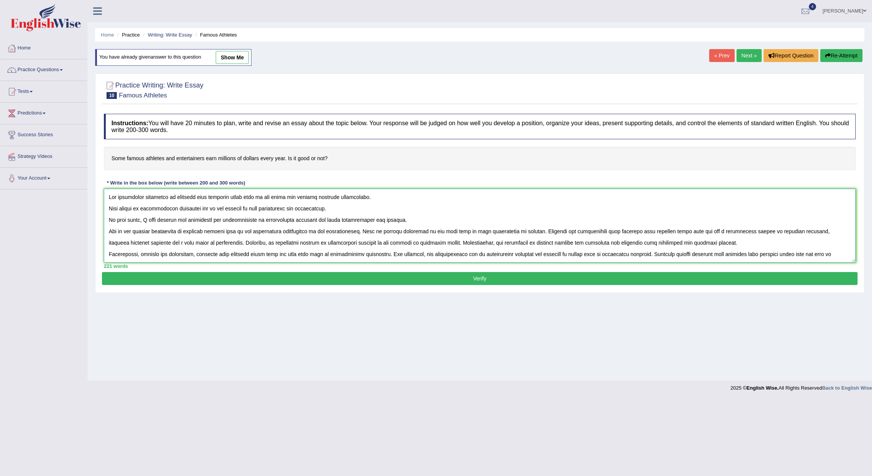
type textarea "The increasing influence of athletes earn millions every year on our lives has …"
click at [476, 283] on button "Verify" at bounding box center [480, 278] width 756 height 13
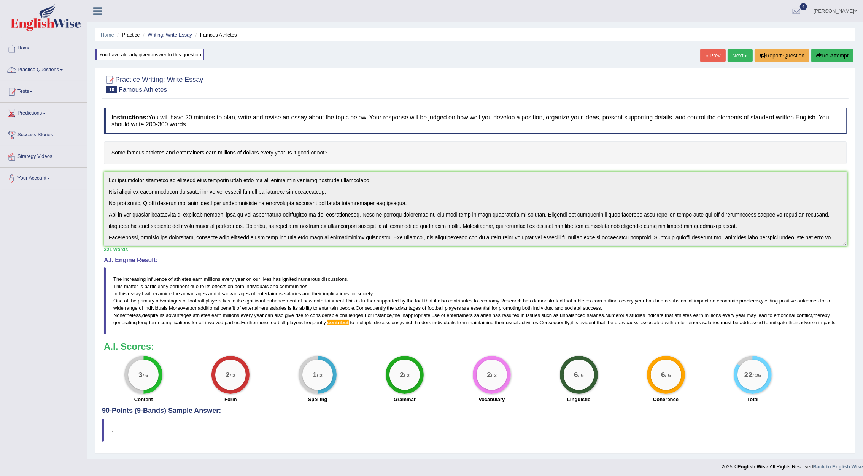
scroll to position [34, 0]
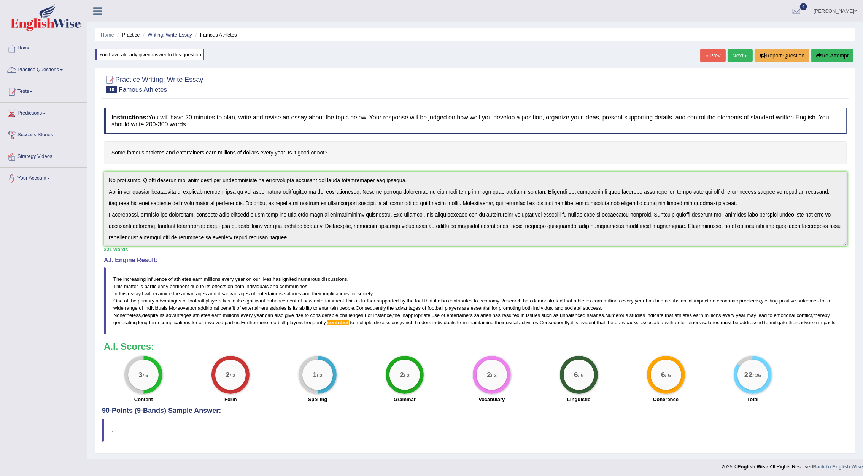
click at [303, 336] on div "Instructions: You will have 20 minutes to plan, write and revise an essay about…" at bounding box center [475, 255] width 747 height 303
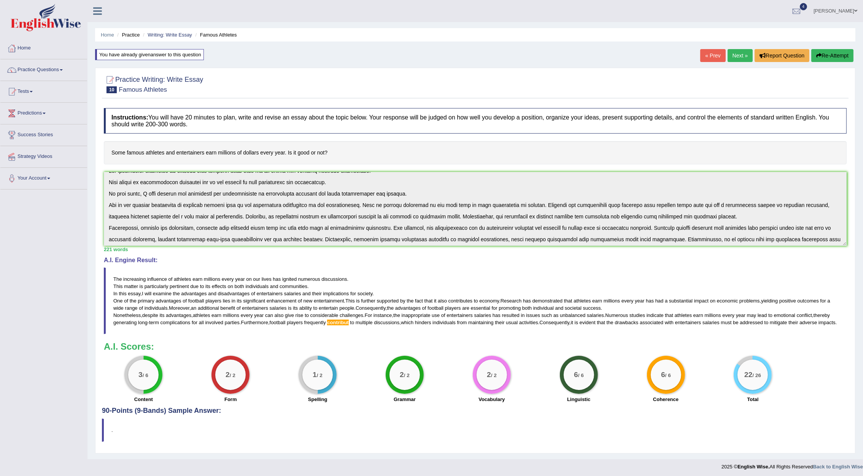
scroll to position [0, 0]
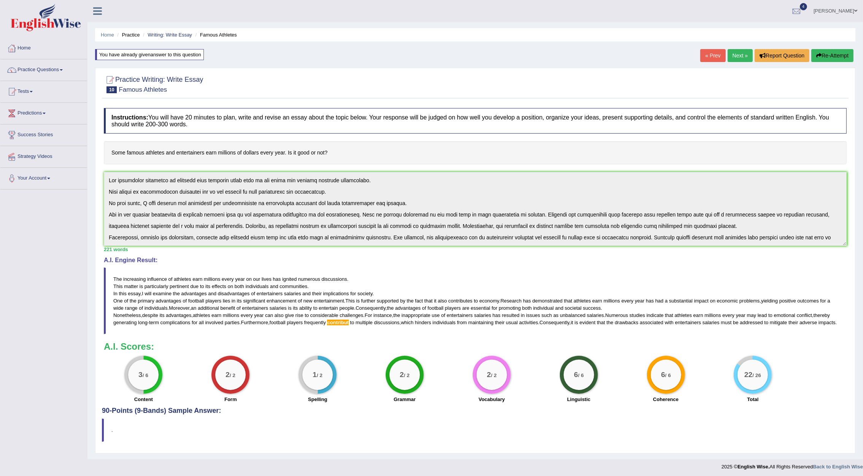
click at [828, 59] on button "Re-Attempt" at bounding box center [833, 55] width 42 height 13
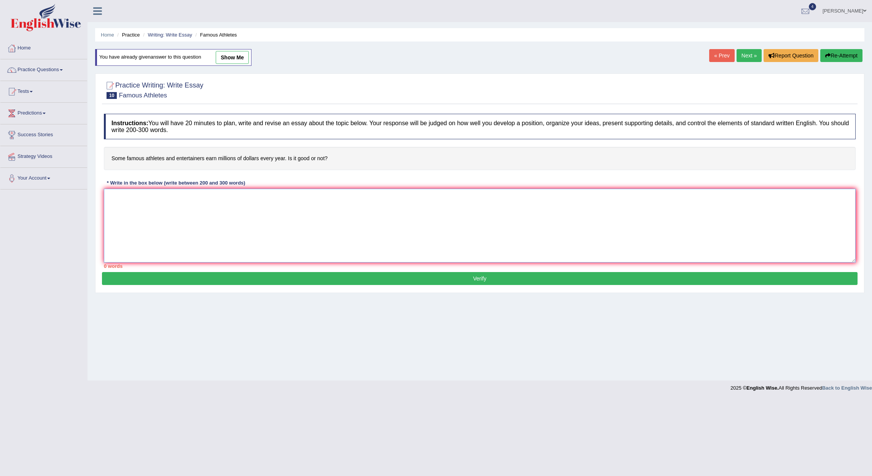
click at [231, 229] on textarea at bounding box center [480, 226] width 752 height 74
paste textarea "The increasing influence of athletes earn millions every year on our lives has …"
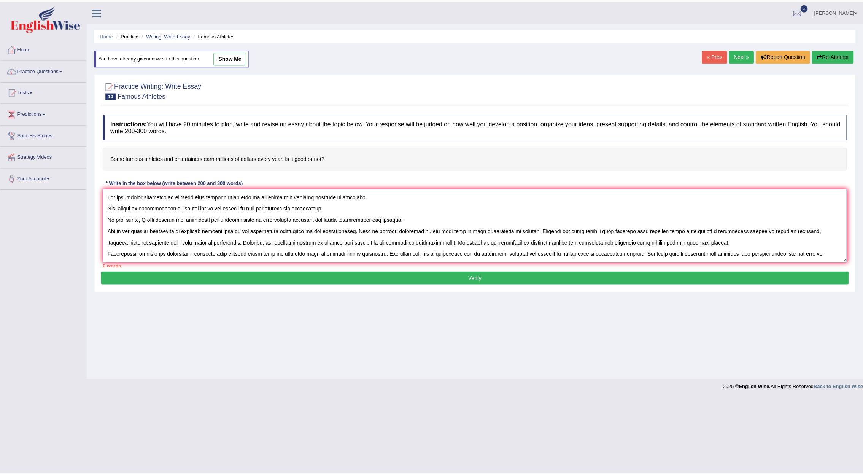
scroll to position [30, 0]
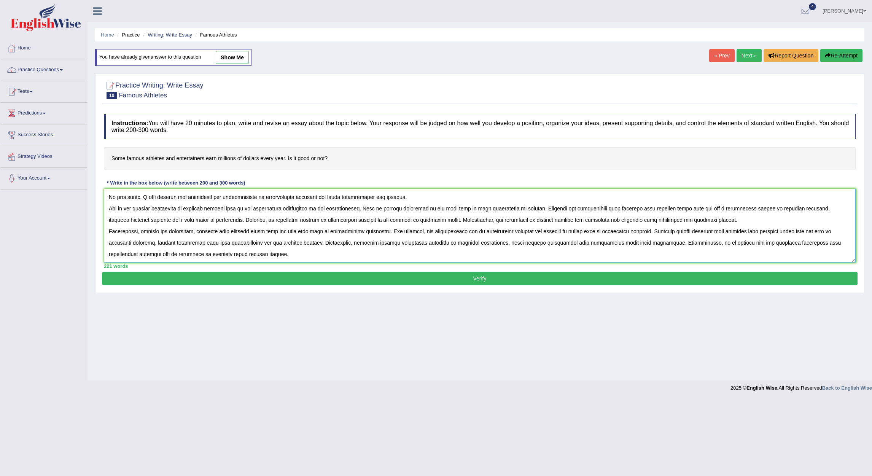
click at [428, 235] on textarea at bounding box center [480, 226] width 752 height 74
type textarea "The increasing influence of athletes earn millions every year on our lives has …"
click at [477, 279] on button "Verify" at bounding box center [480, 278] width 756 height 13
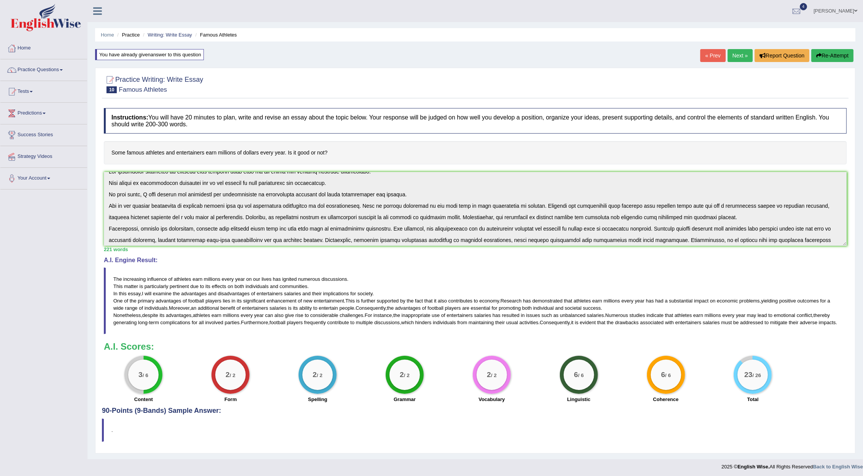
scroll to position [0, 0]
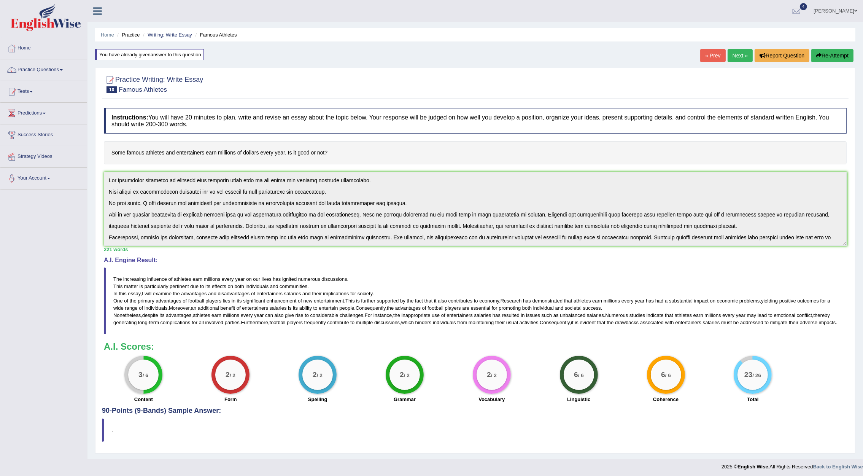
click at [373, 395] on div "2 / 2 Grammar" at bounding box center [404, 380] width 87 height 49
click at [33, 93] on link "Tests" at bounding box center [43, 90] width 87 height 19
click at [44, 110] on link "Take Practice Sectional Test" at bounding box center [49, 109] width 71 height 14
